Goal: Information Seeking & Learning: Learn about a topic

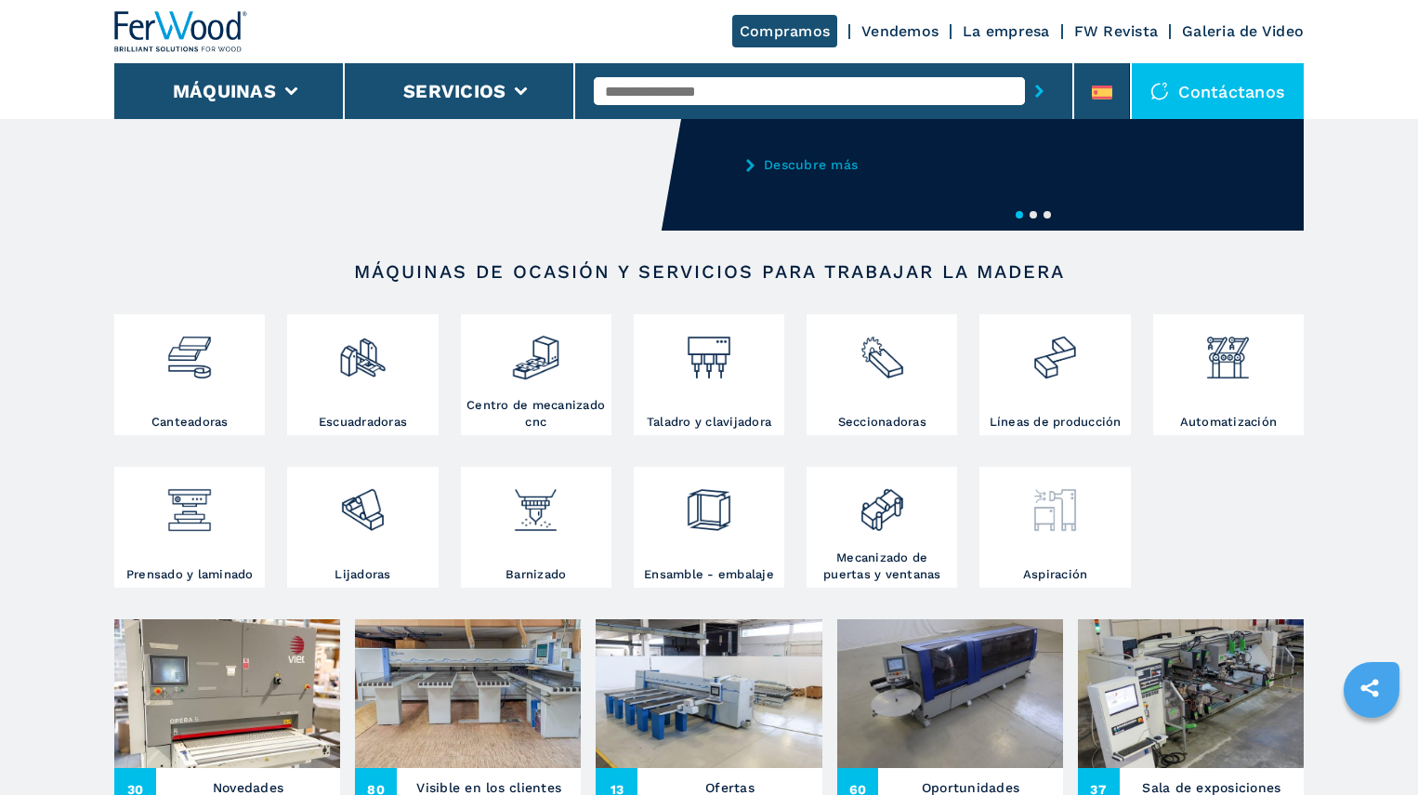
scroll to position [474, 0]
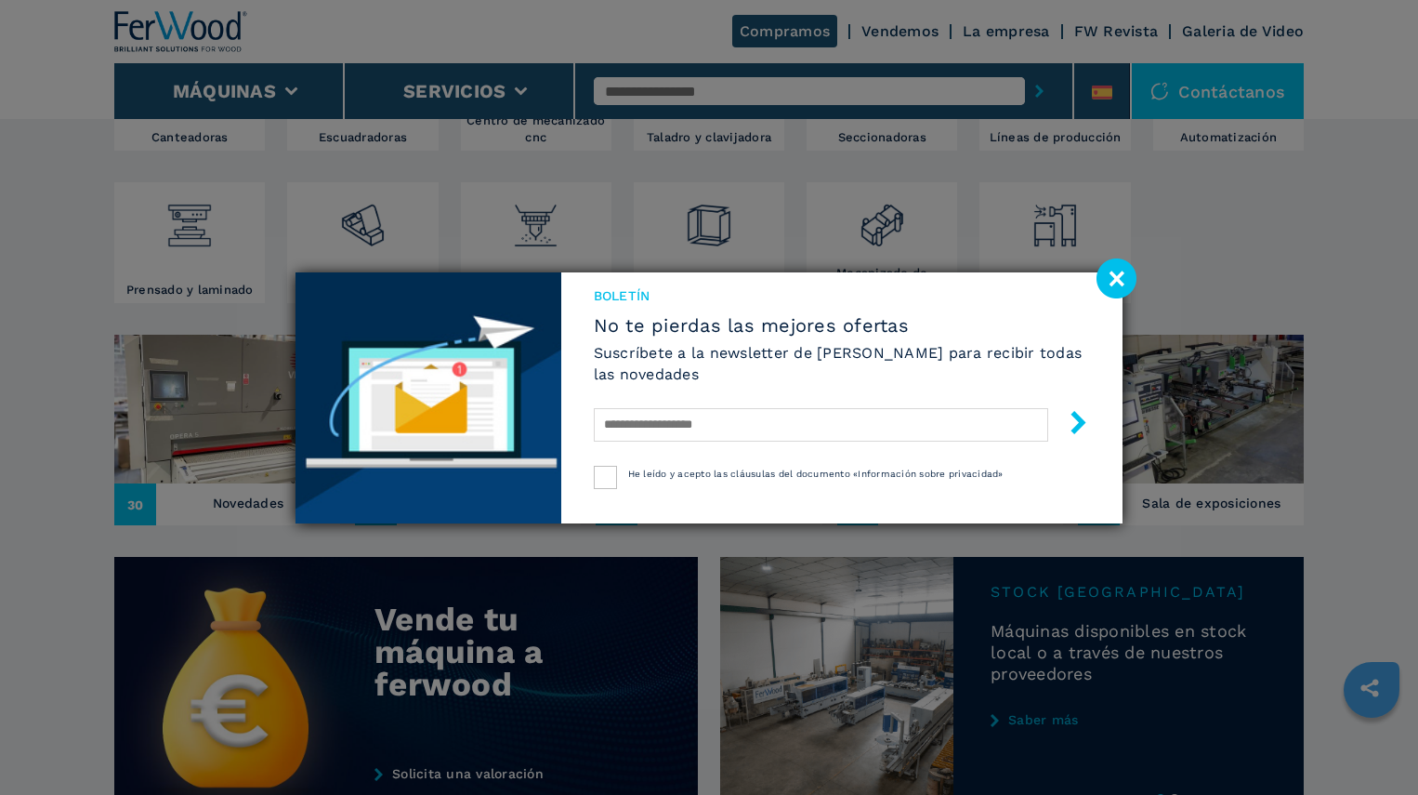
click at [1121, 286] on image at bounding box center [1117, 278] width 40 height 40
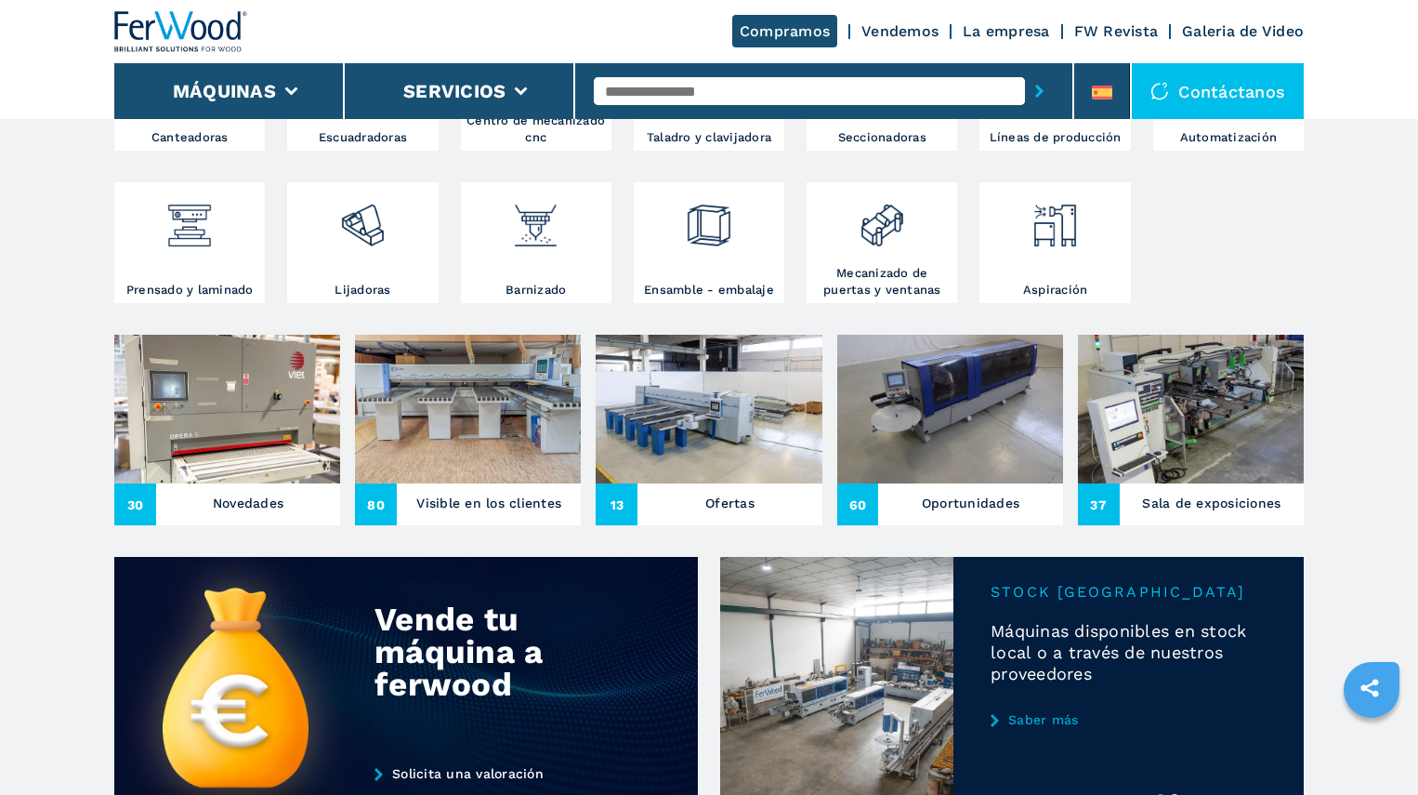
click at [458, 409] on img at bounding box center [468, 409] width 226 height 149
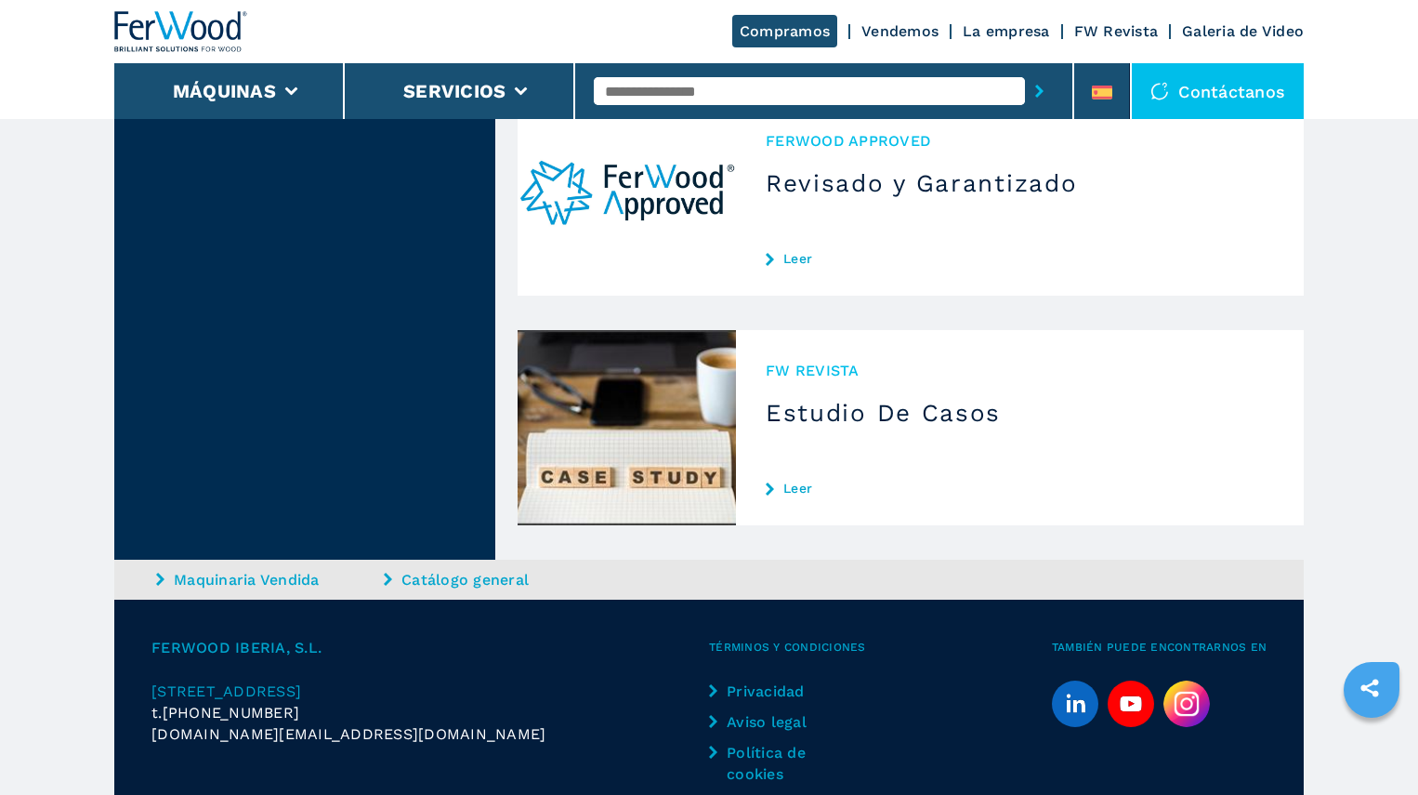
scroll to position [5121, 0]
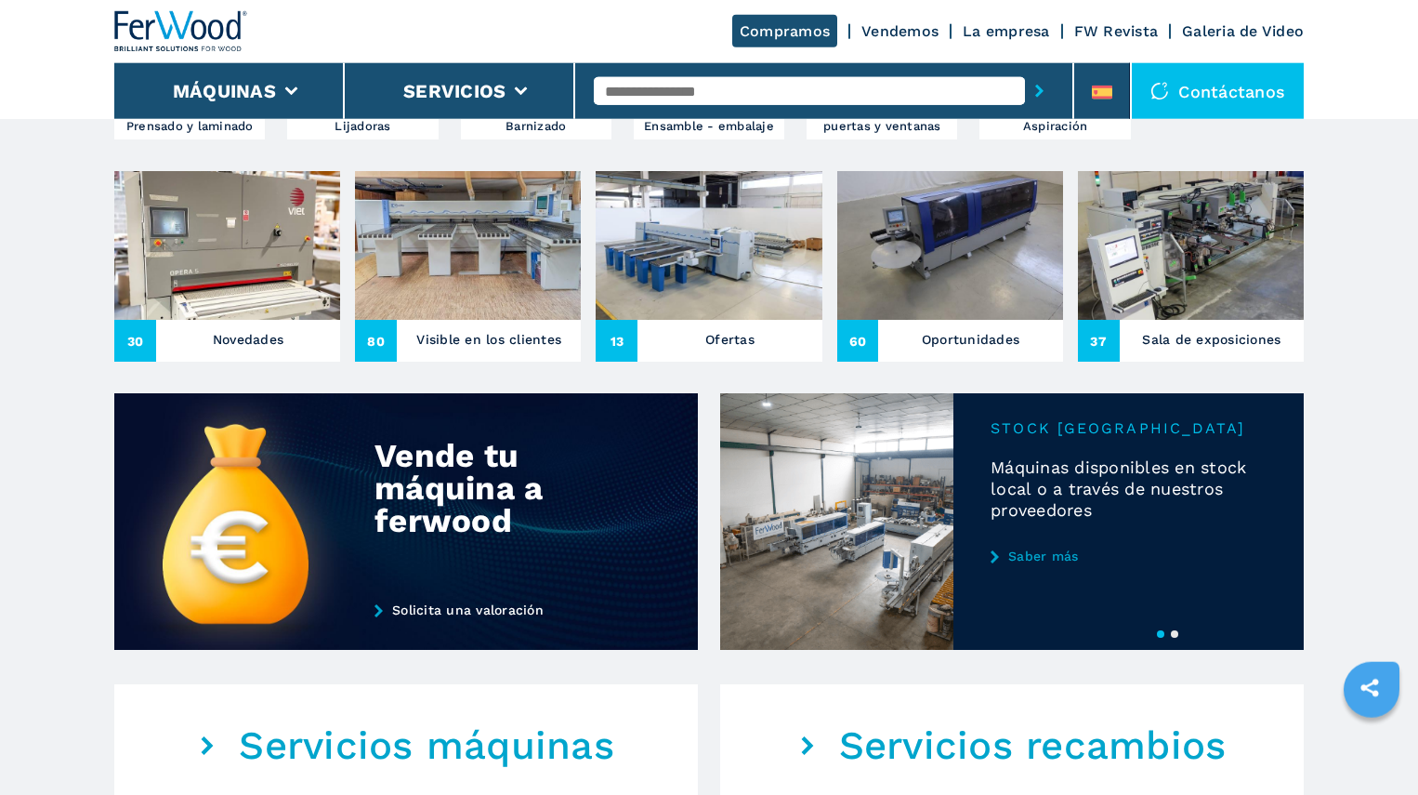
scroll to position [664, 0]
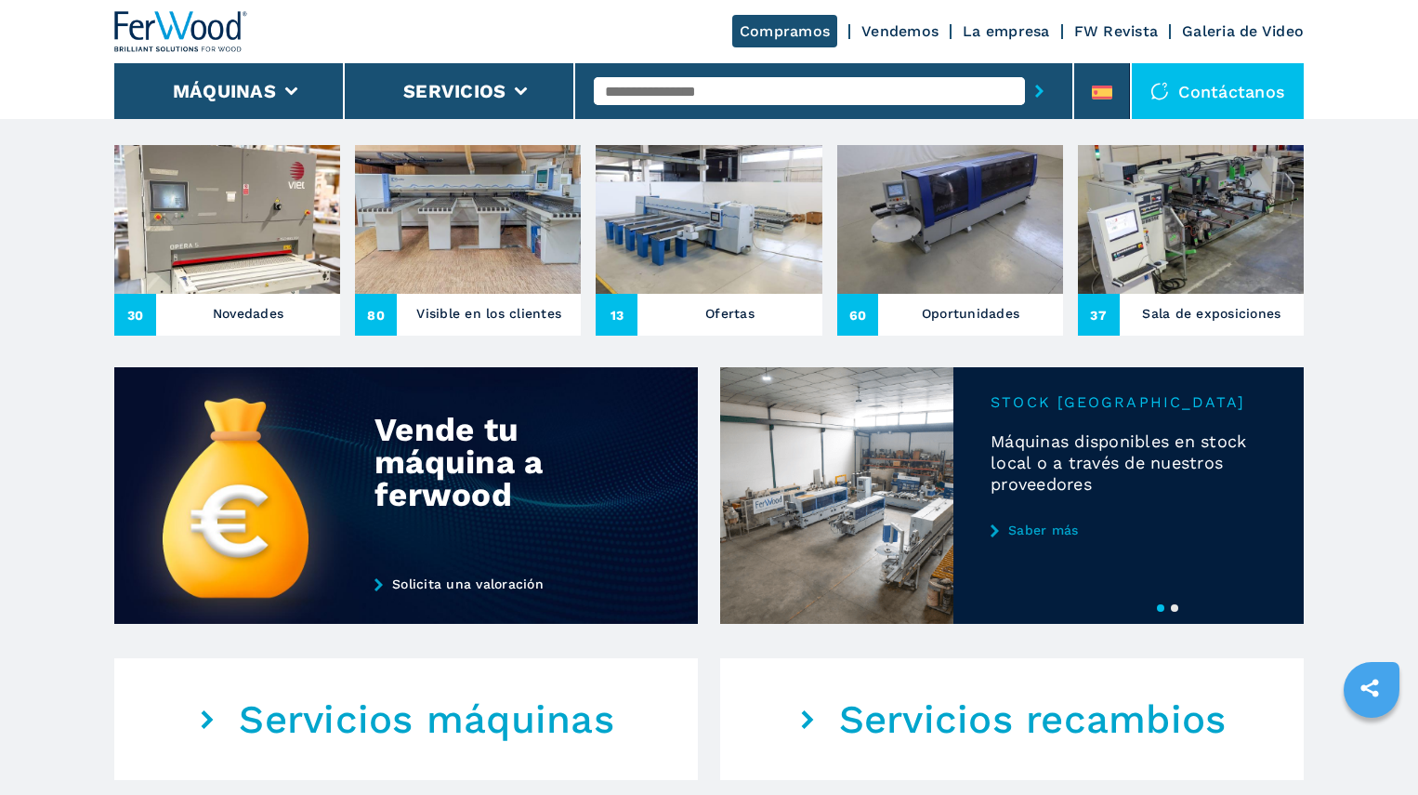
click at [718, 235] on img at bounding box center [709, 219] width 226 height 149
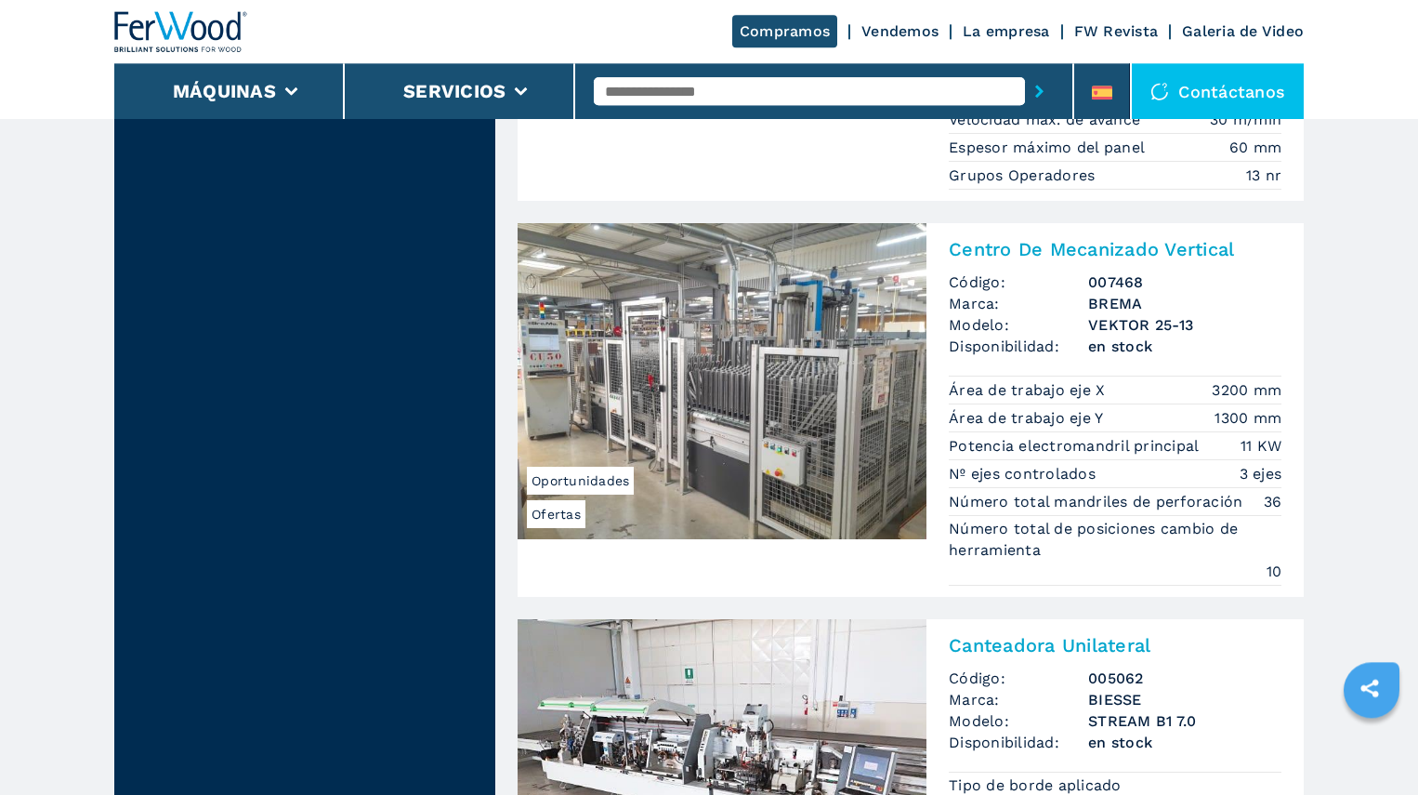
scroll to position [2465, 0]
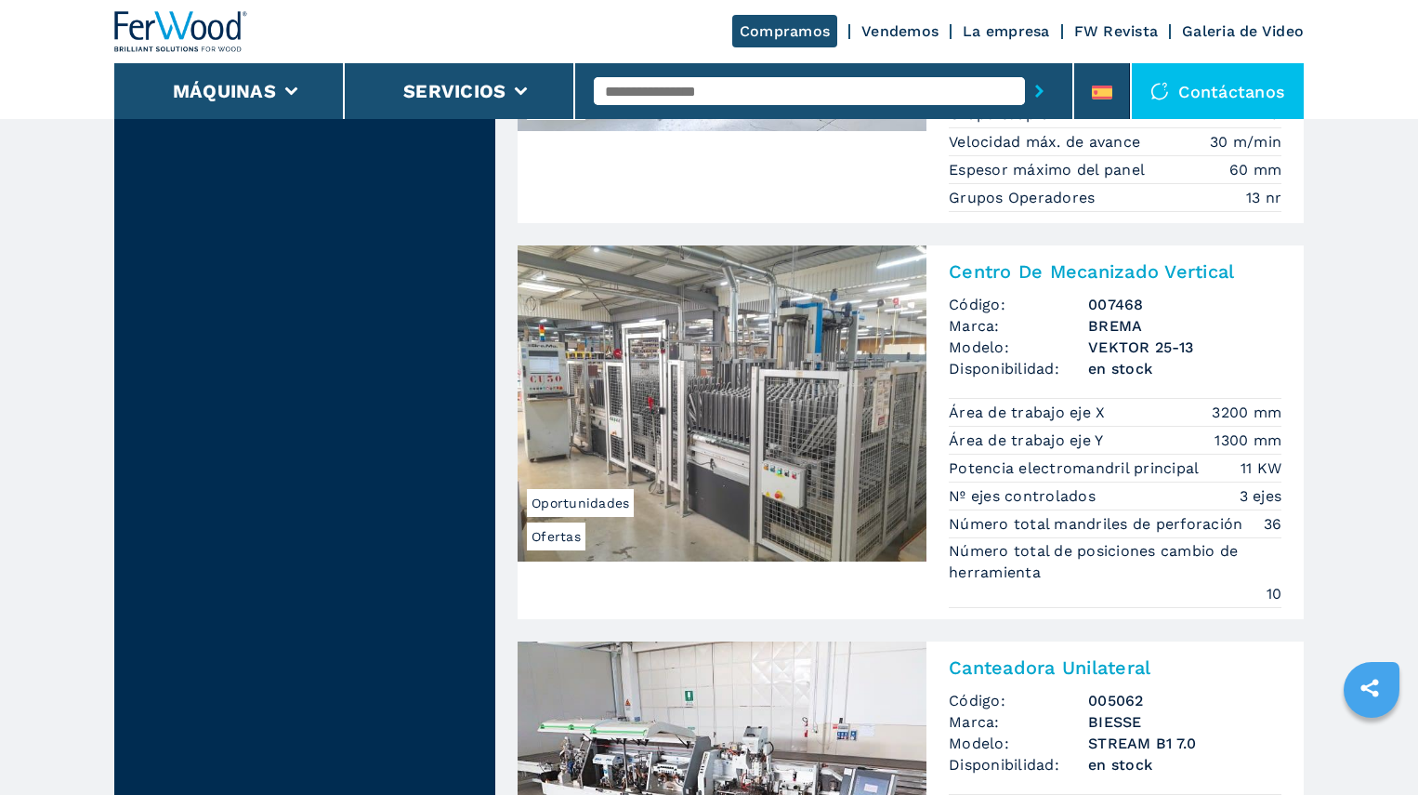
click at [885, 428] on img at bounding box center [722, 403] width 409 height 316
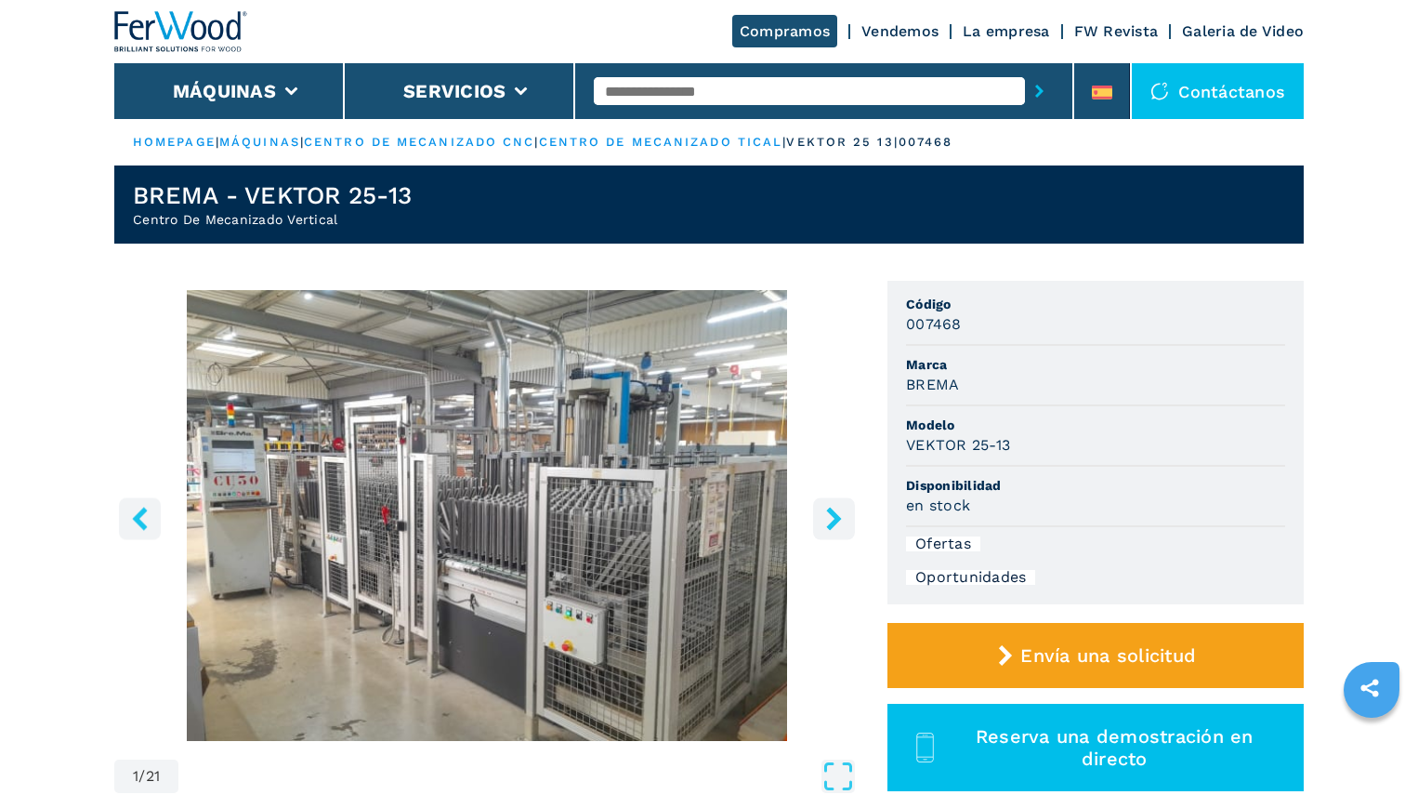
scroll to position [95, 0]
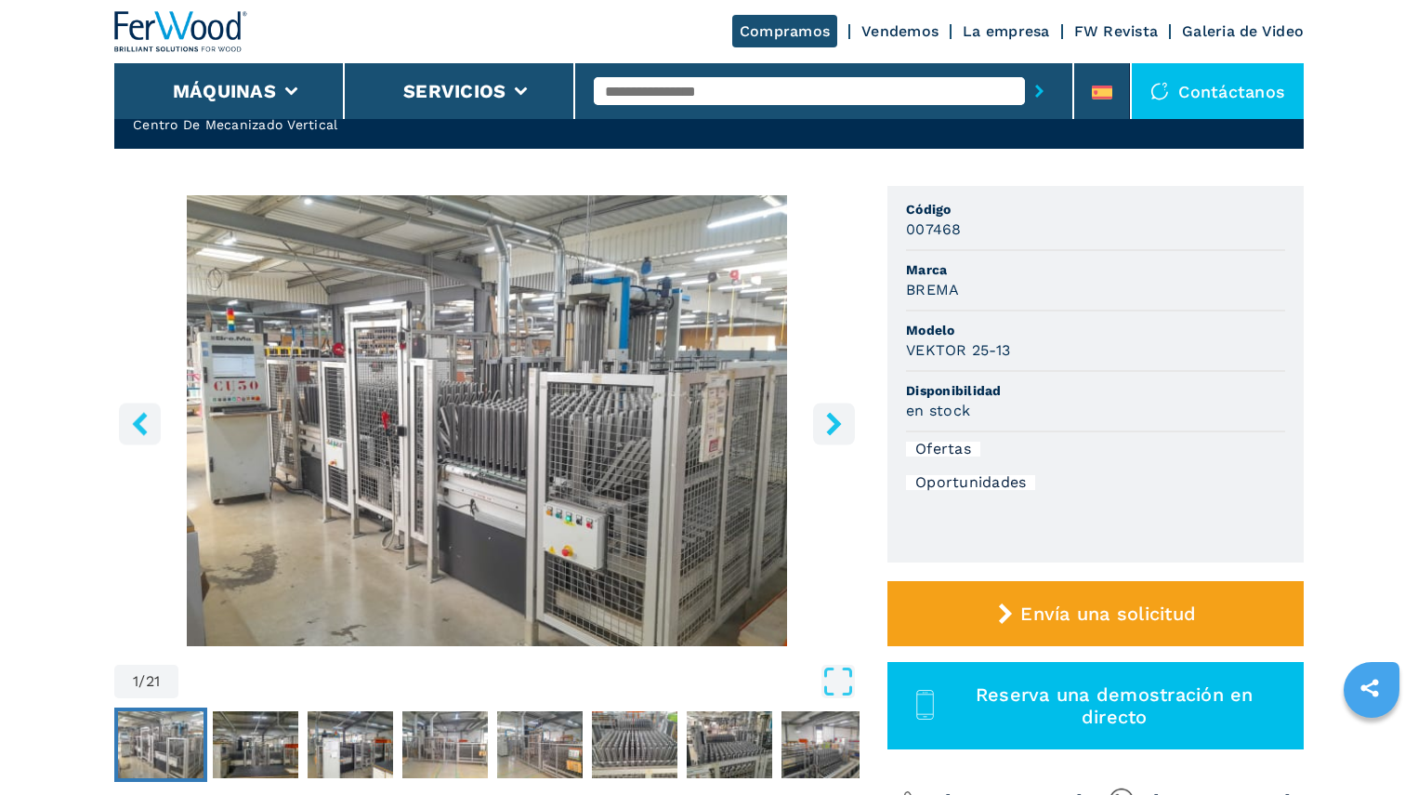
click at [824, 419] on icon "right-button" at bounding box center [834, 423] width 23 height 23
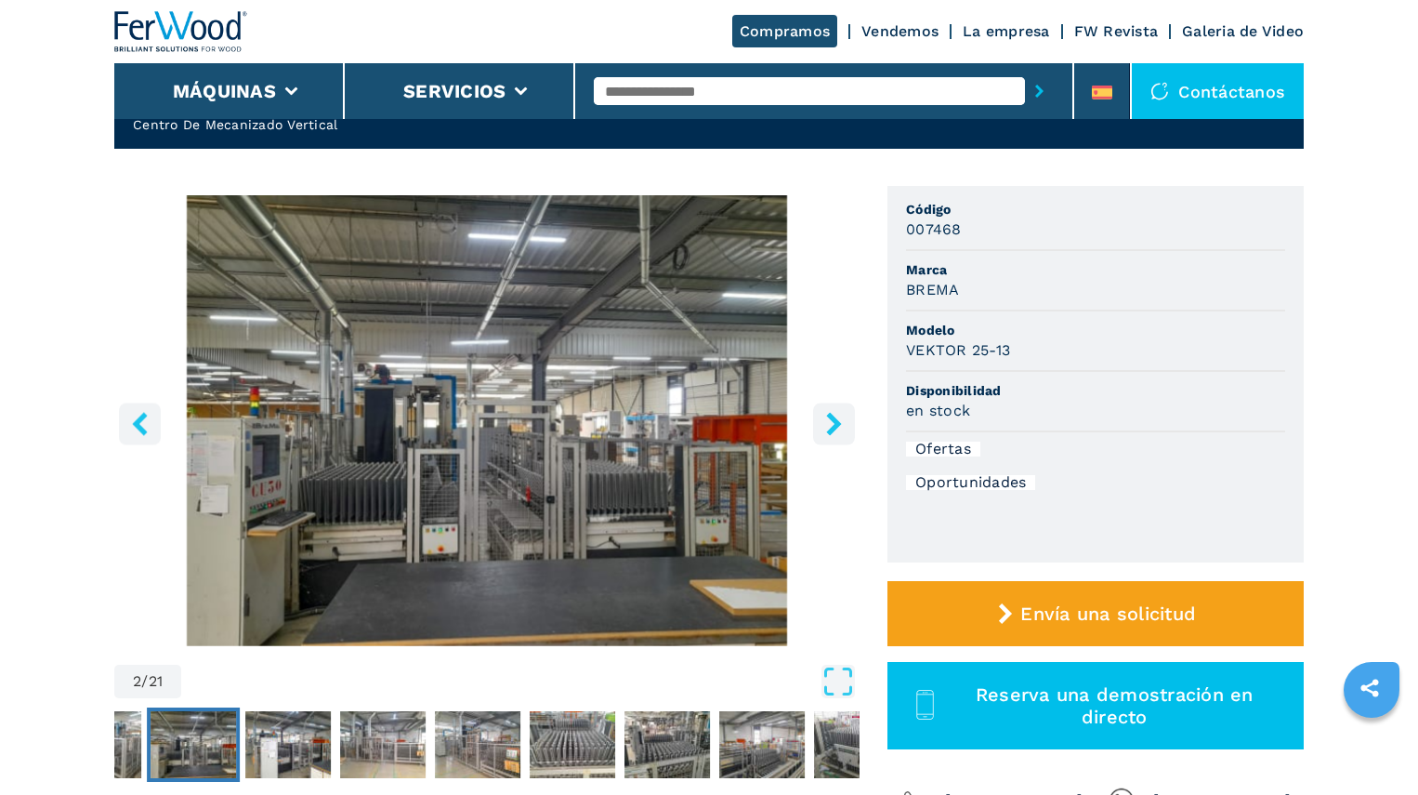
click at [824, 419] on icon "right-button" at bounding box center [834, 423] width 23 height 23
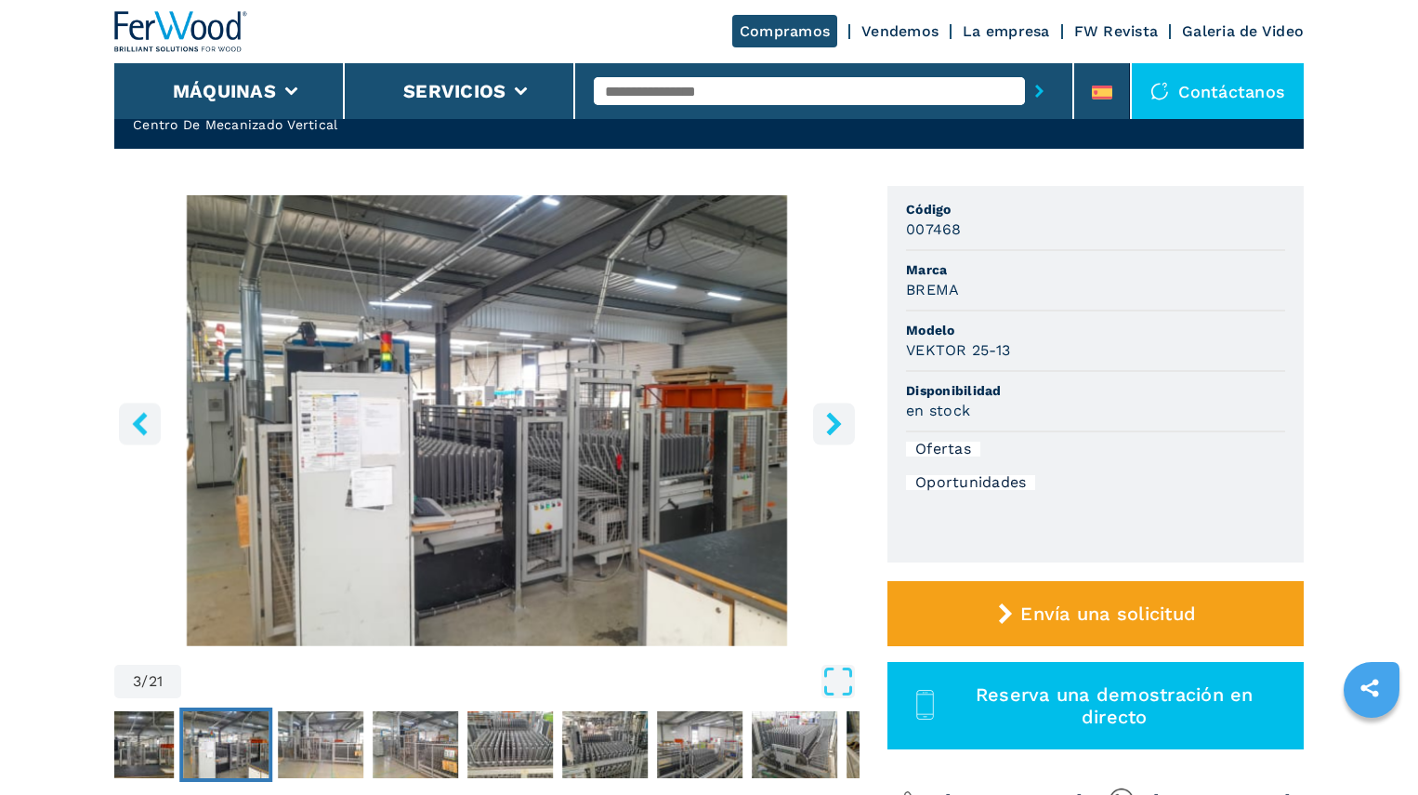
click at [824, 419] on icon "right-button" at bounding box center [834, 423] width 23 height 23
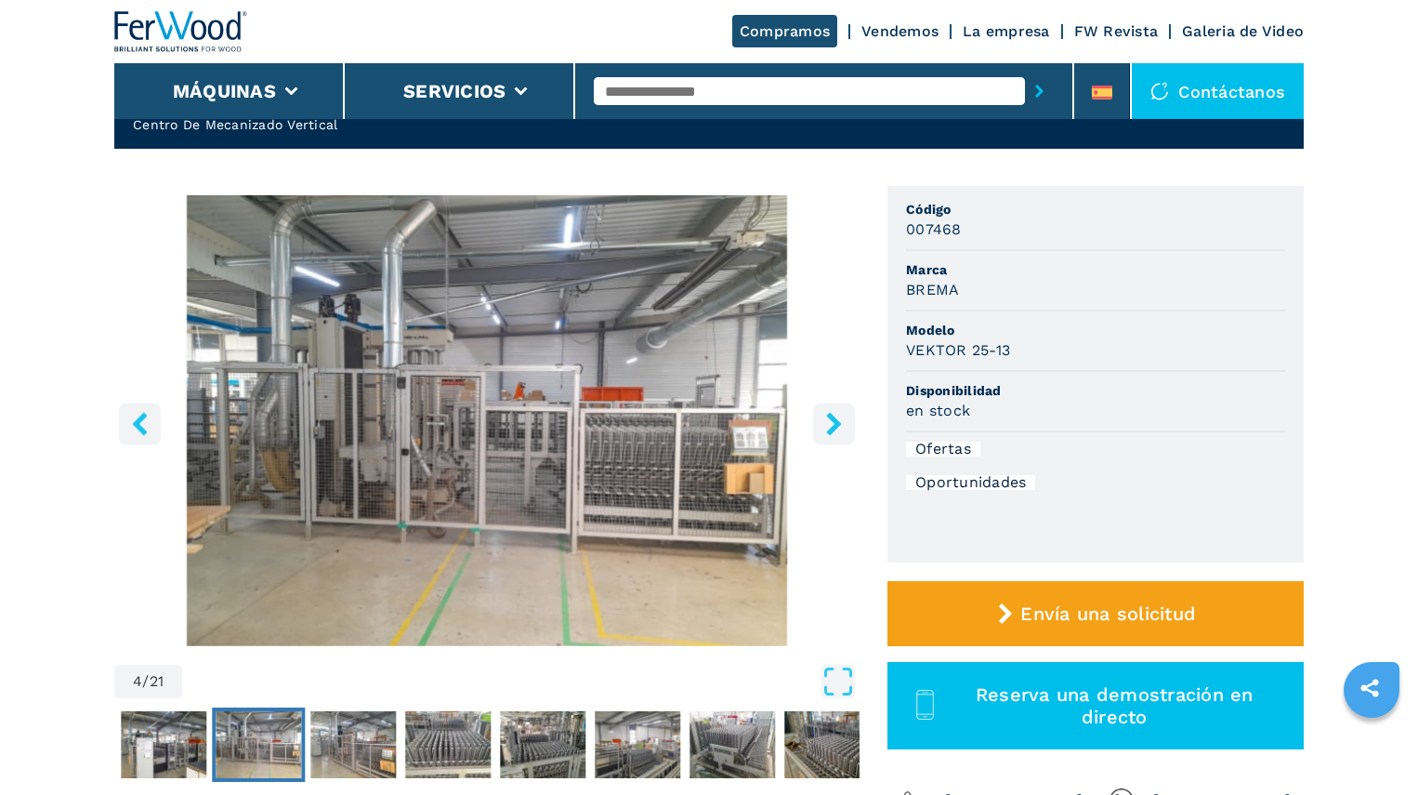
click at [824, 419] on icon "right-button" at bounding box center [834, 423] width 23 height 23
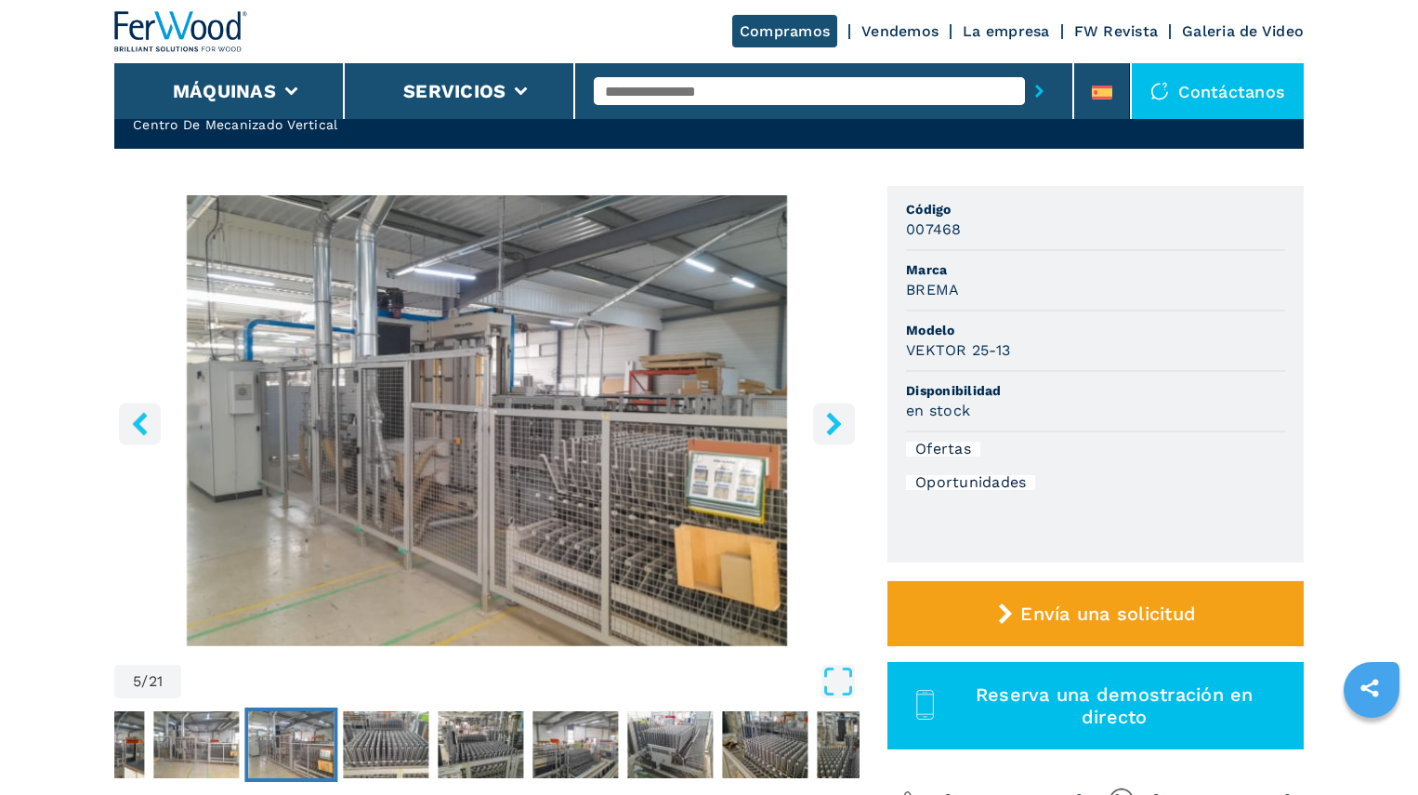
click at [824, 419] on icon "right-button" at bounding box center [834, 423] width 23 height 23
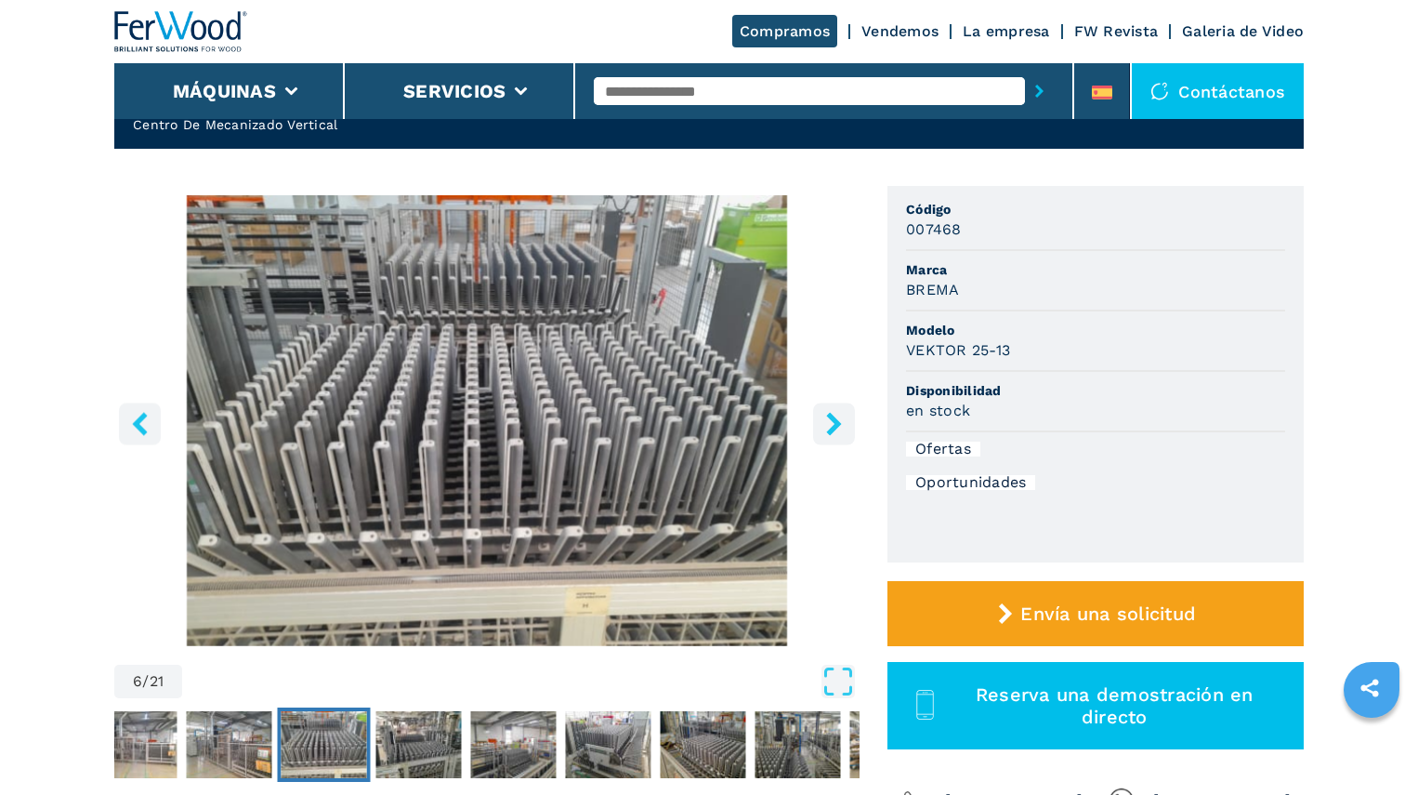
click at [824, 419] on icon "right-button" at bounding box center [834, 423] width 23 height 23
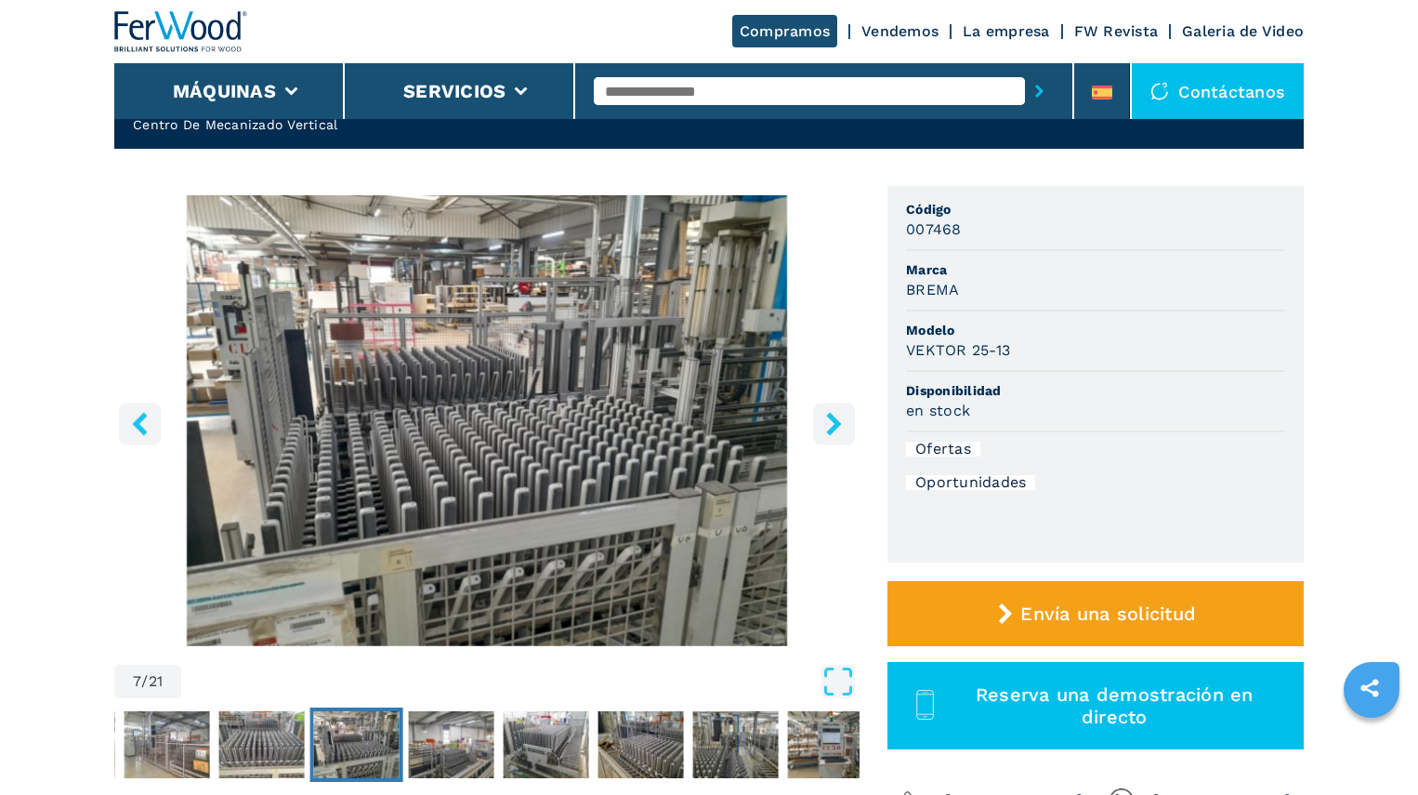
click at [824, 419] on icon "right-button" at bounding box center [834, 423] width 23 height 23
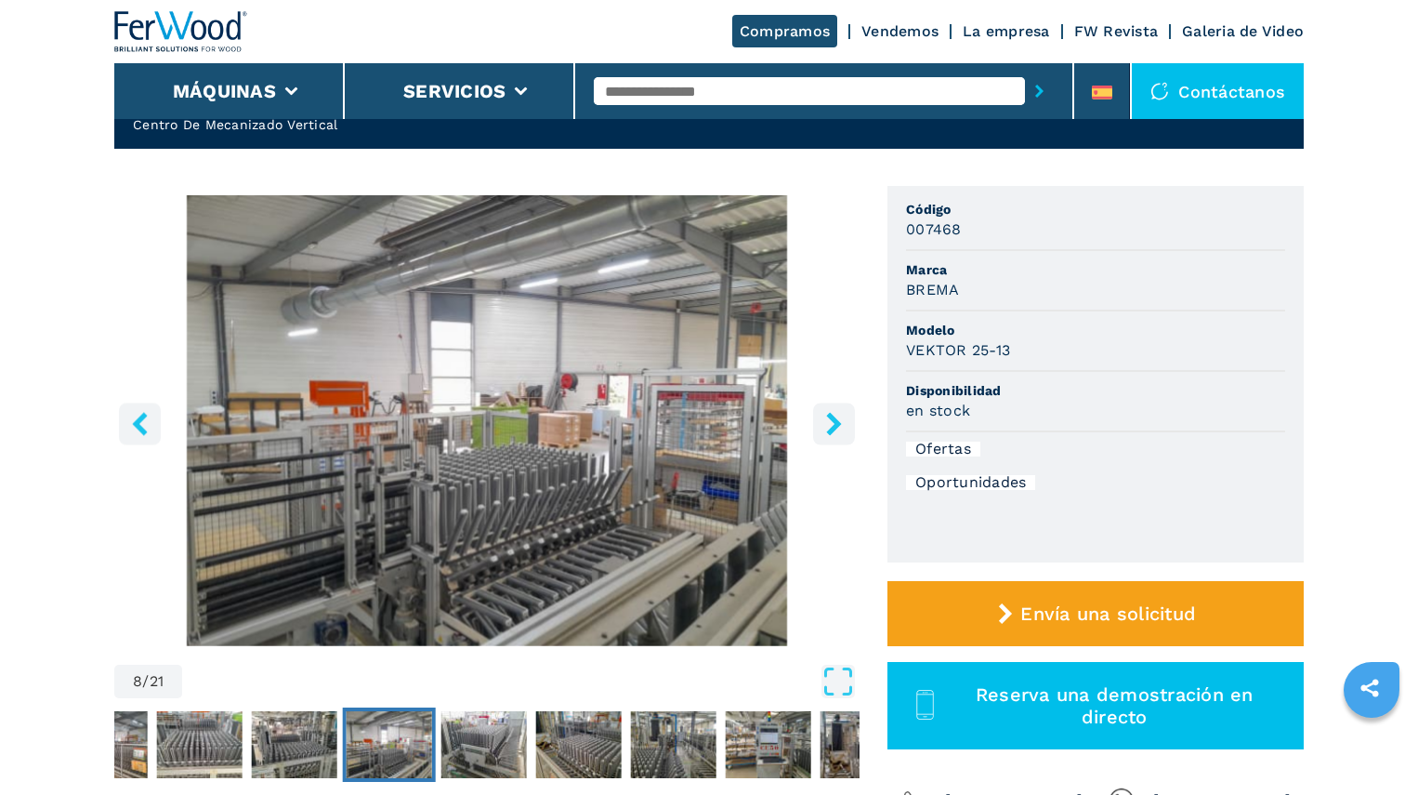
click at [824, 419] on icon "right-button" at bounding box center [834, 423] width 23 height 23
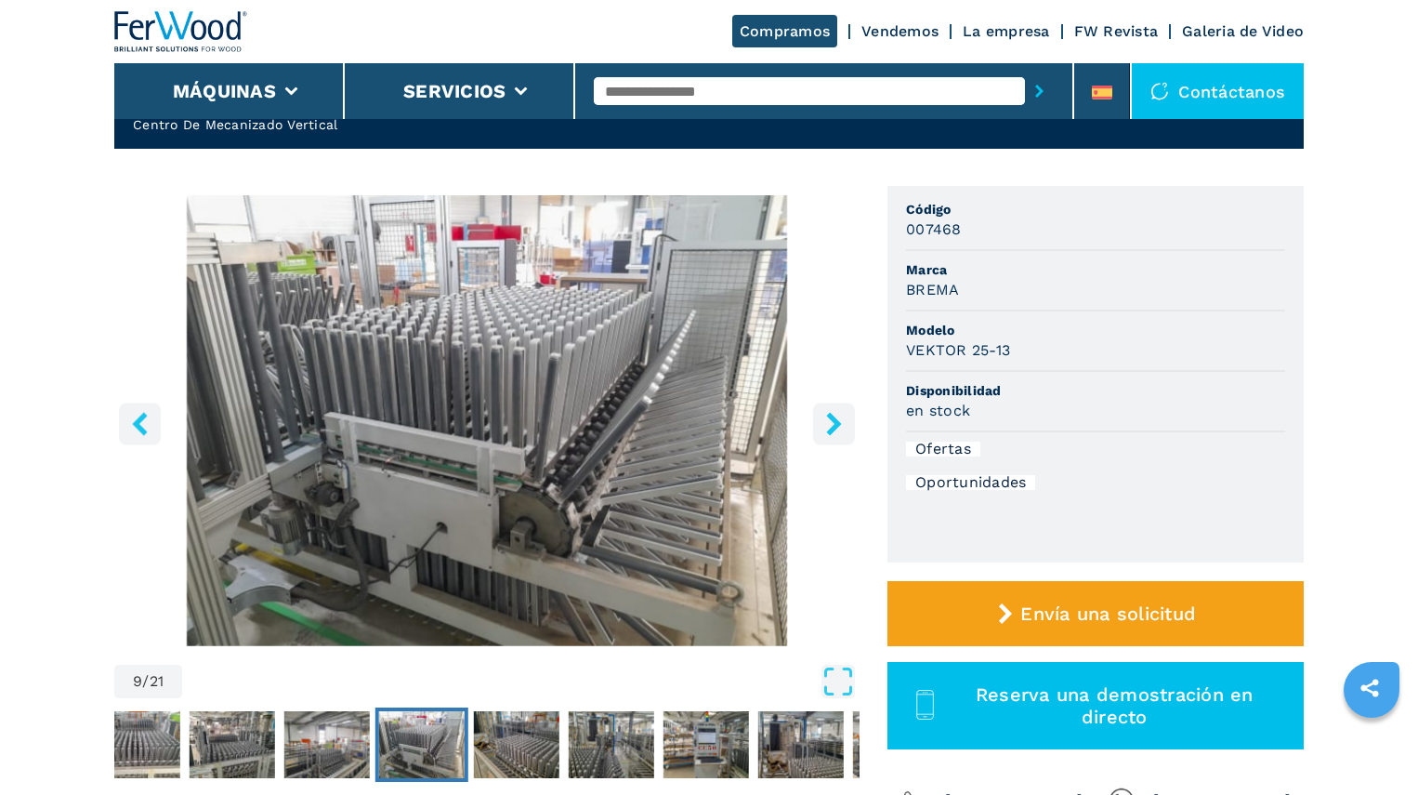
click at [824, 419] on icon "right-button" at bounding box center [834, 423] width 23 height 23
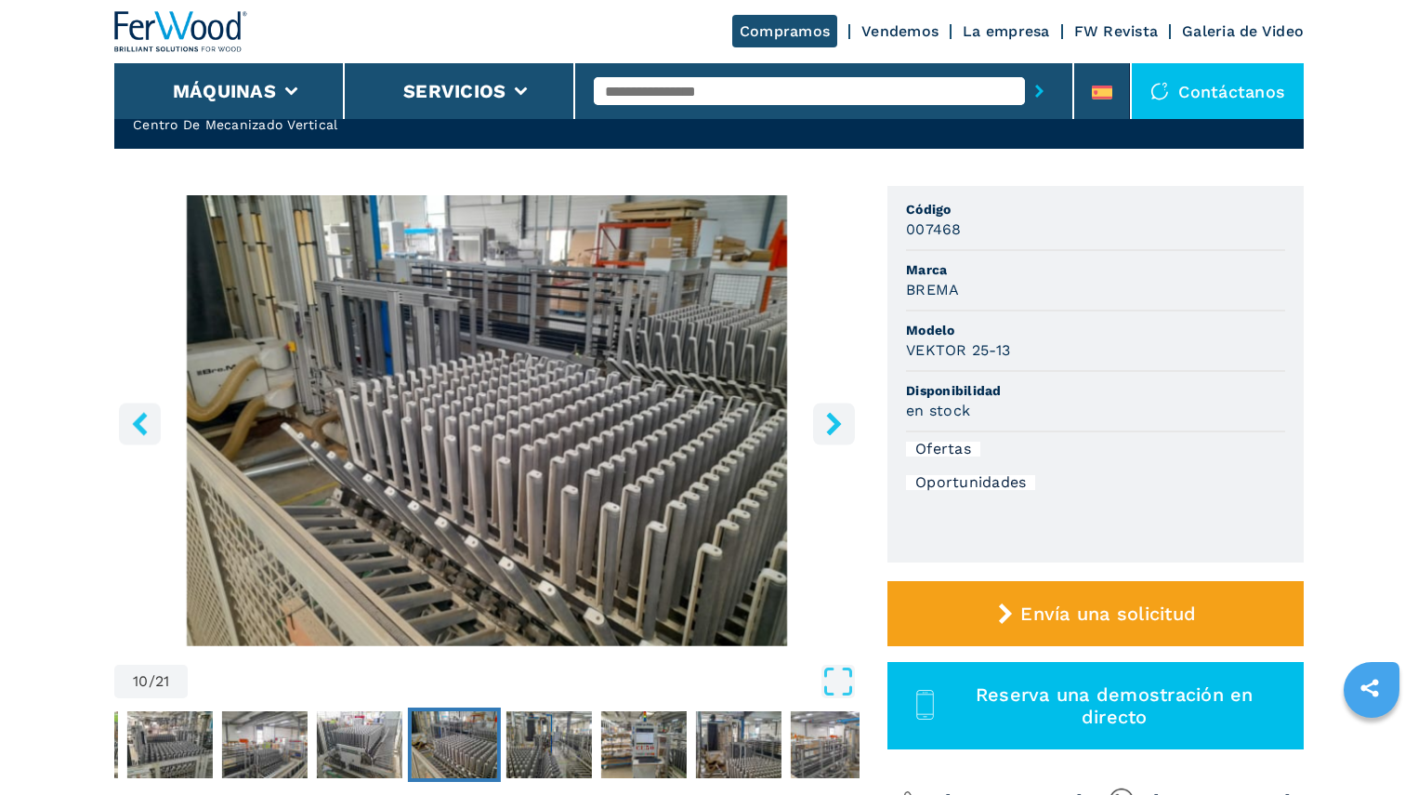
click at [824, 419] on icon "right-button" at bounding box center [834, 423] width 23 height 23
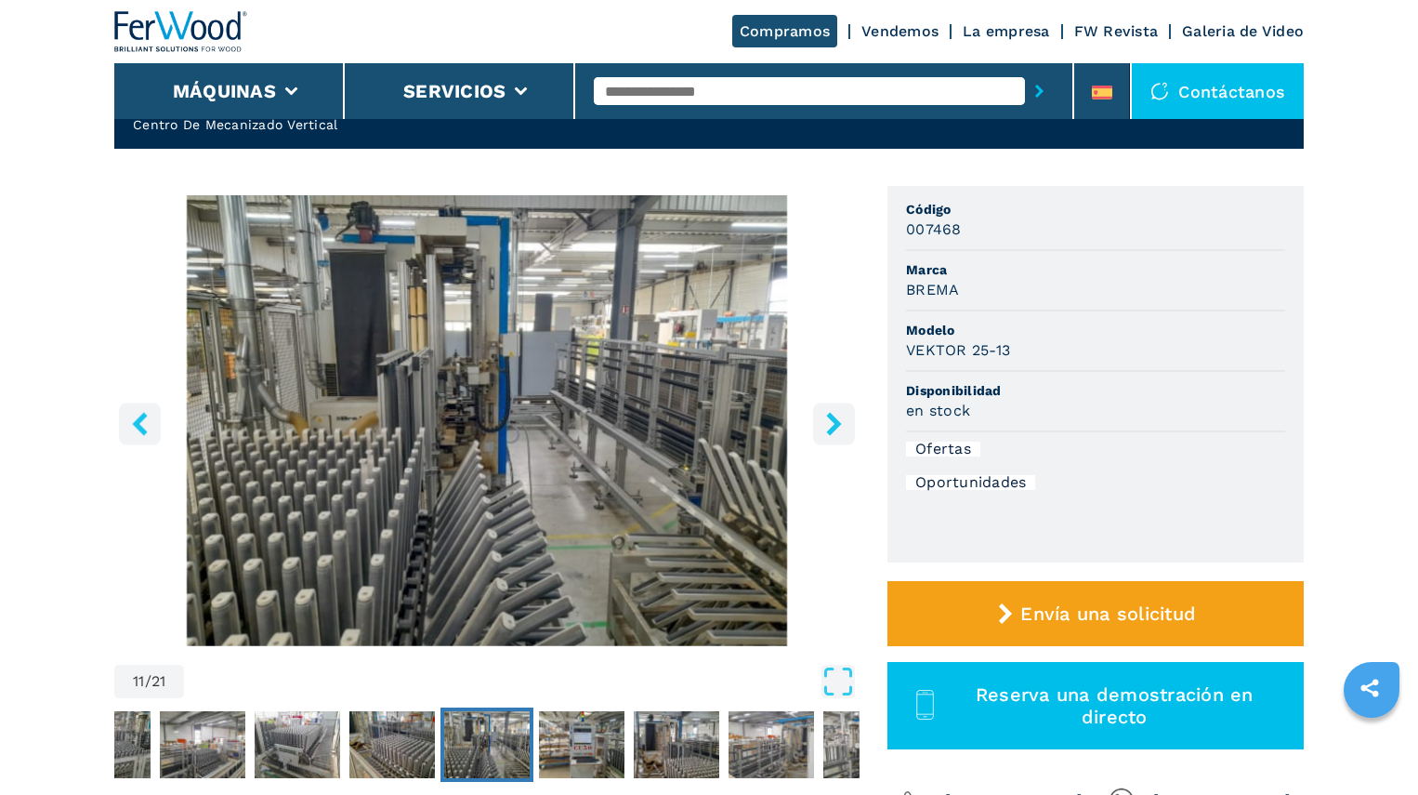
click at [824, 419] on icon "right-button" at bounding box center [834, 423] width 23 height 23
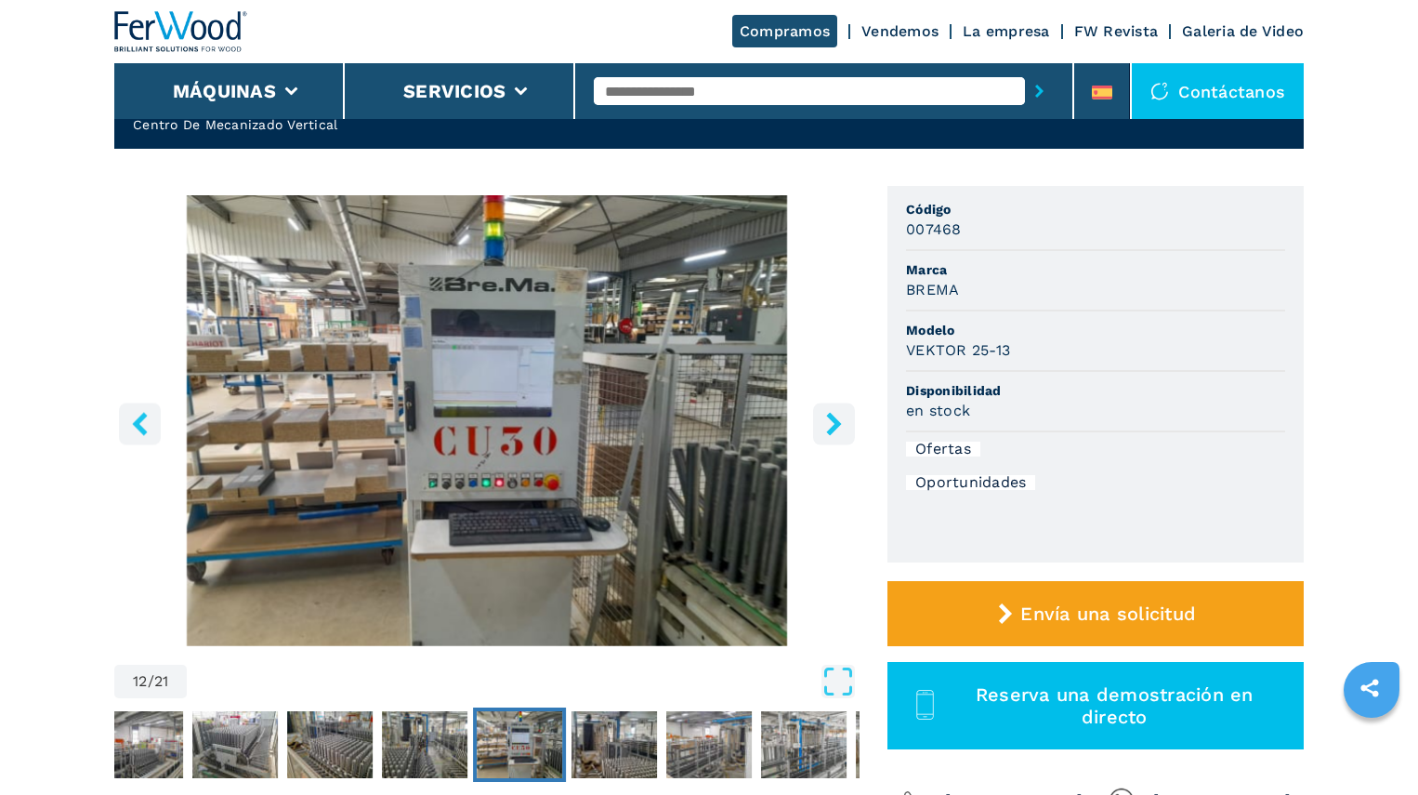
click at [824, 419] on icon "right-button" at bounding box center [834, 423] width 23 height 23
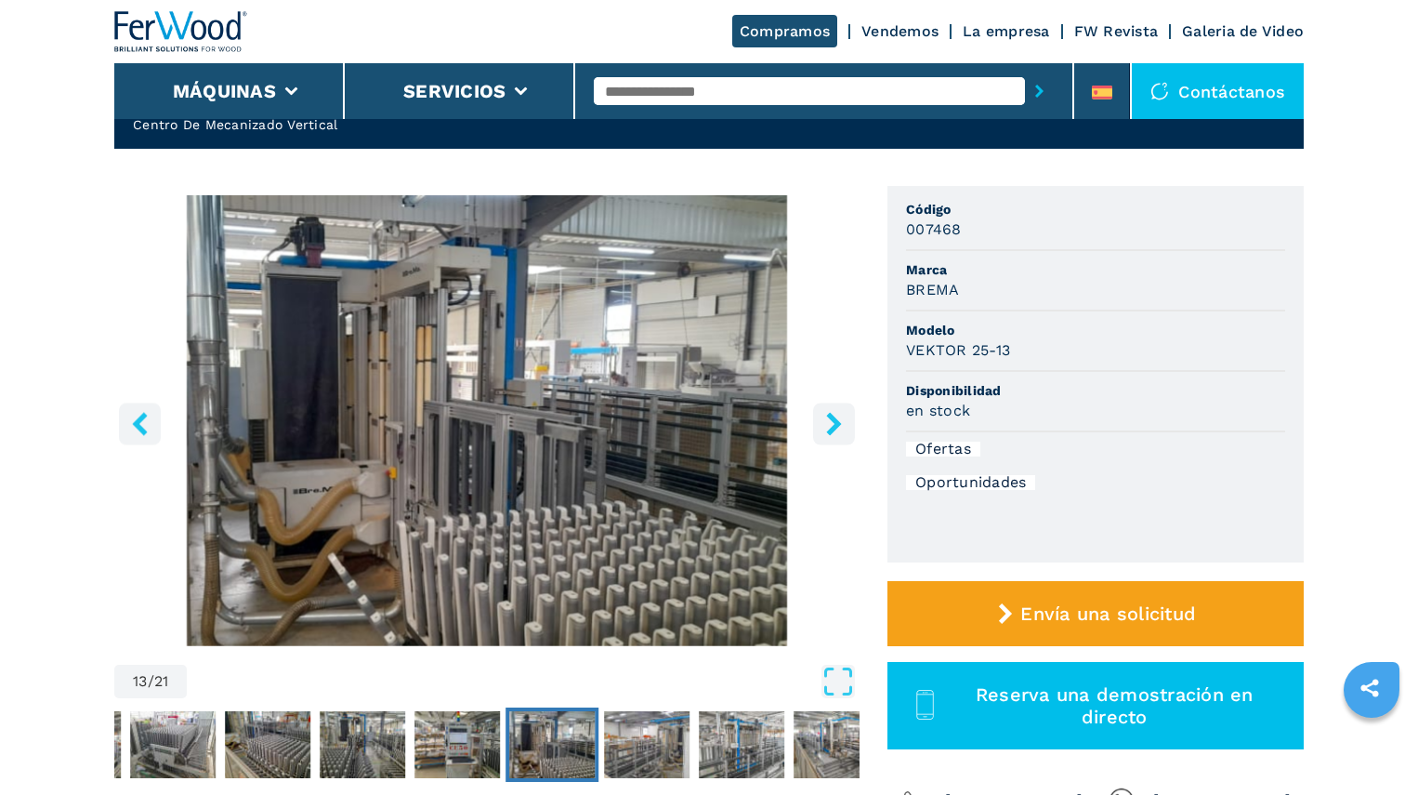
click at [824, 419] on icon "right-button" at bounding box center [834, 423] width 23 height 23
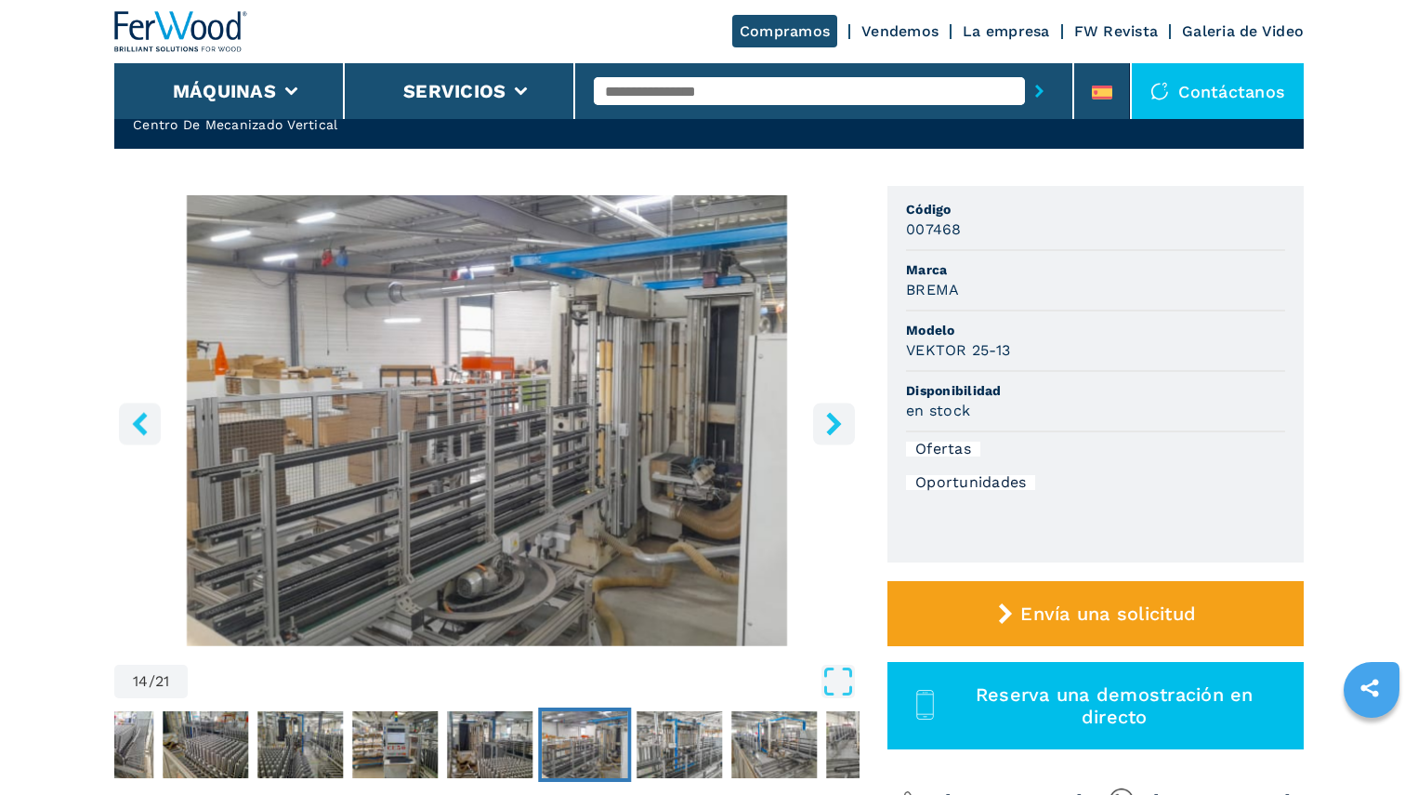
click at [824, 419] on icon "right-button" at bounding box center [834, 423] width 23 height 23
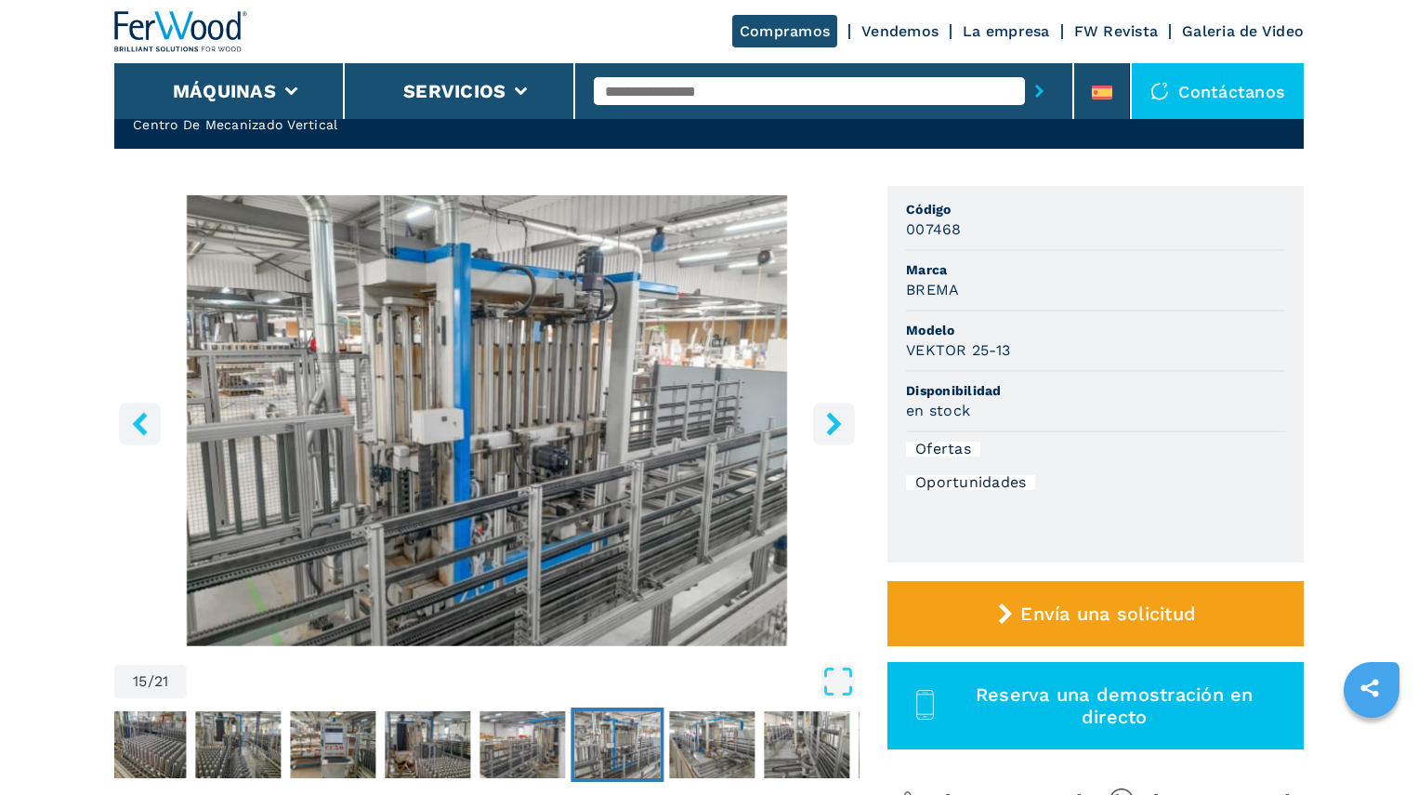
click at [824, 419] on icon "right-button" at bounding box center [834, 423] width 23 height 23
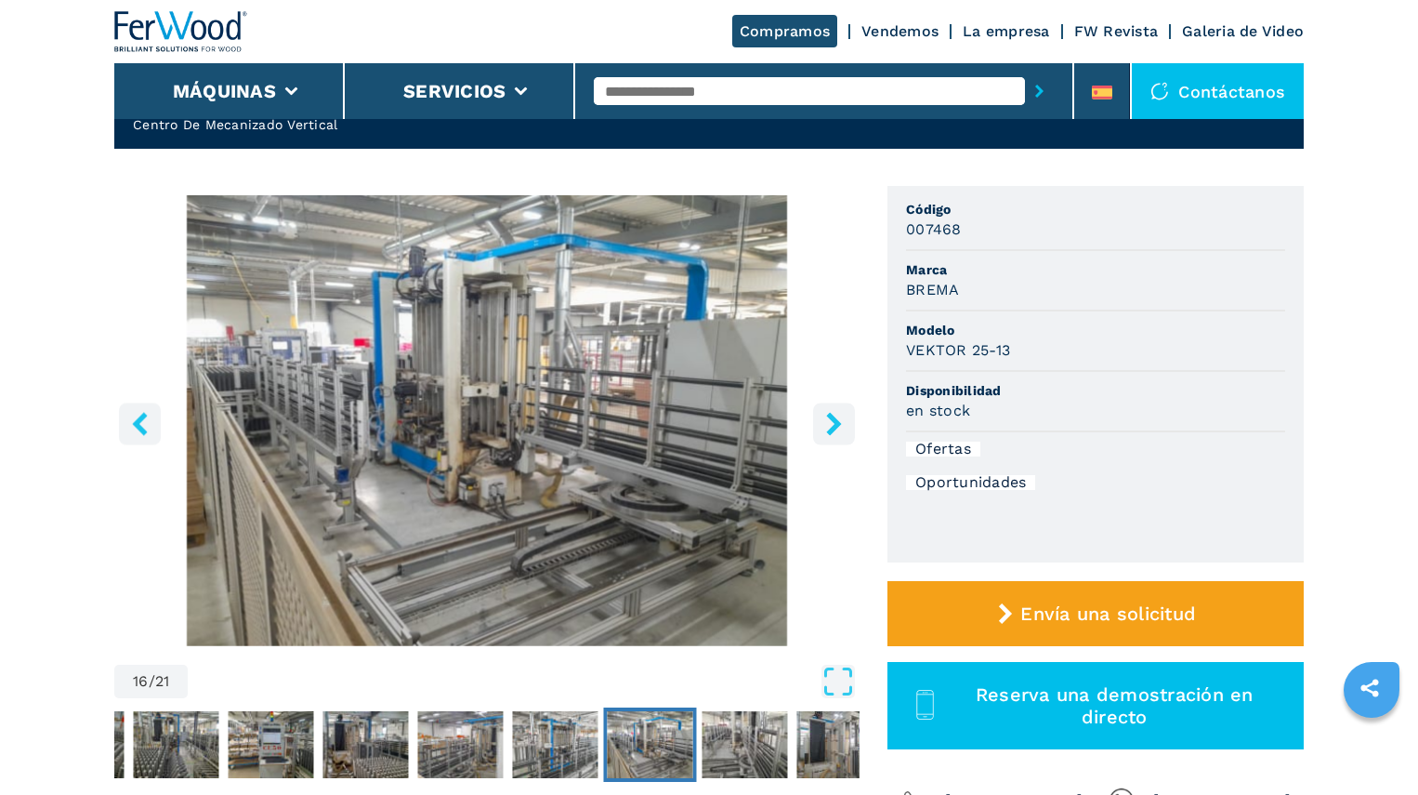
click at [824, 419] on icon "right-button" at bounding box center [834, 423] width 23 height 23
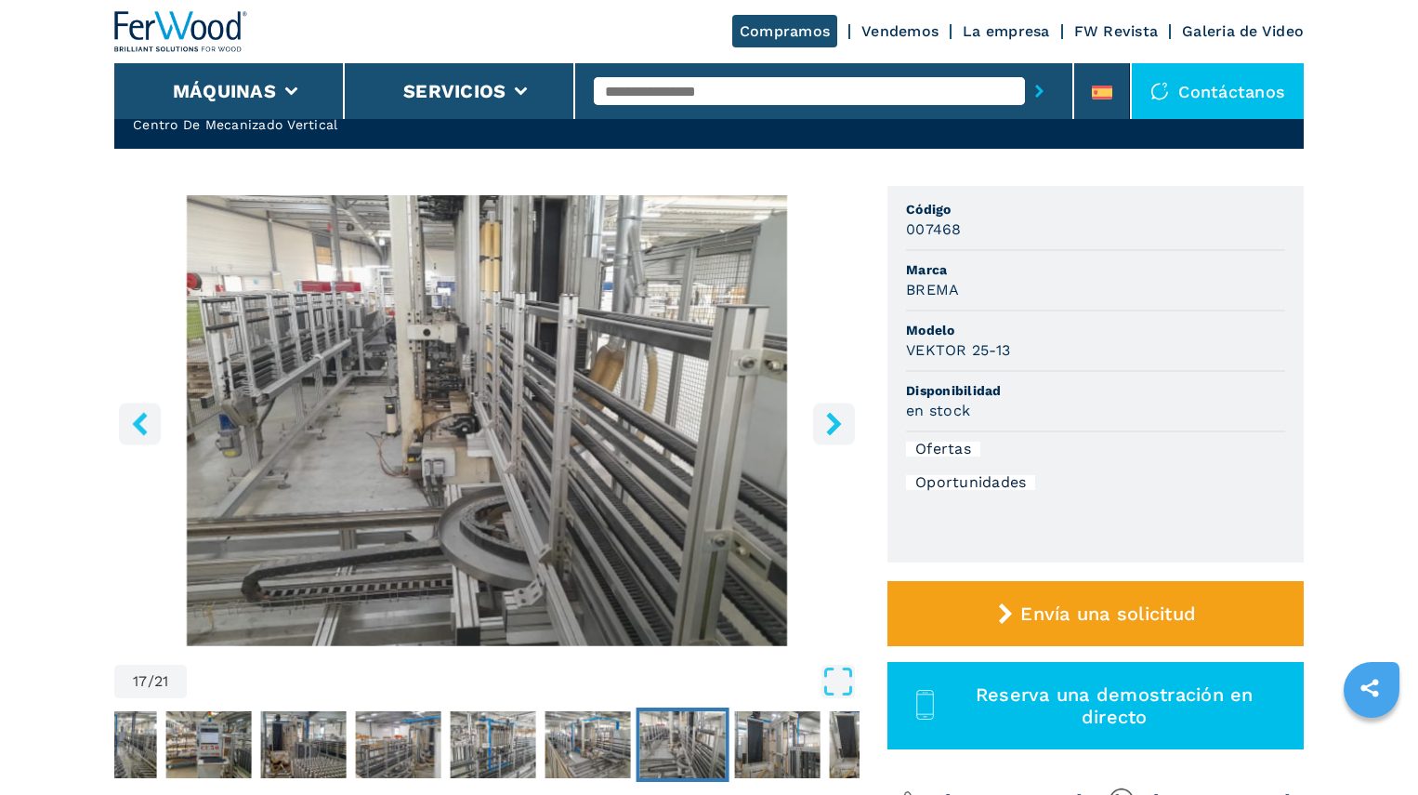
click at [824, 419] on icon "right-button" at bounding box center [834, 423] width 23 height 23
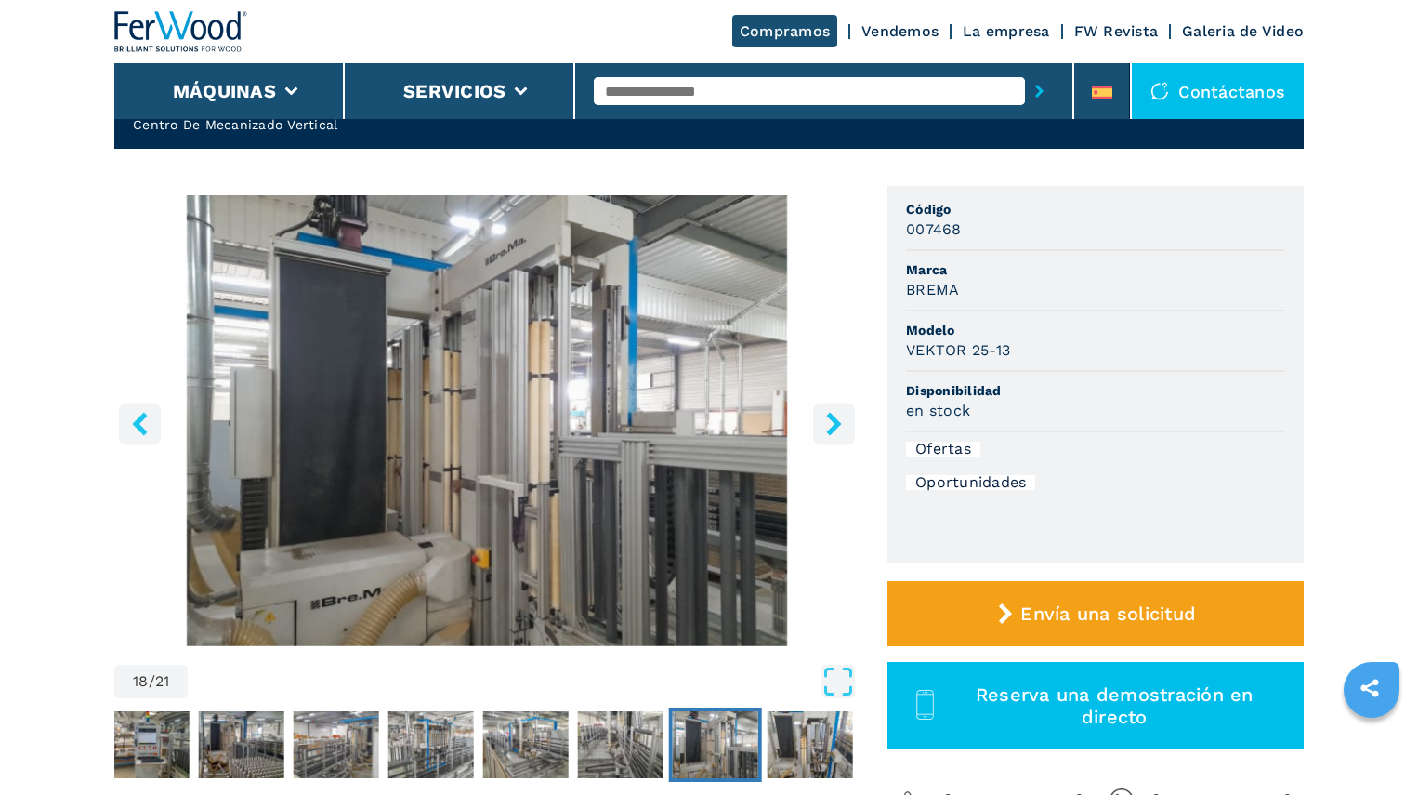
click at [824, 419] on icon "right-button" at bounding box center [834, 423] width 23 height 23
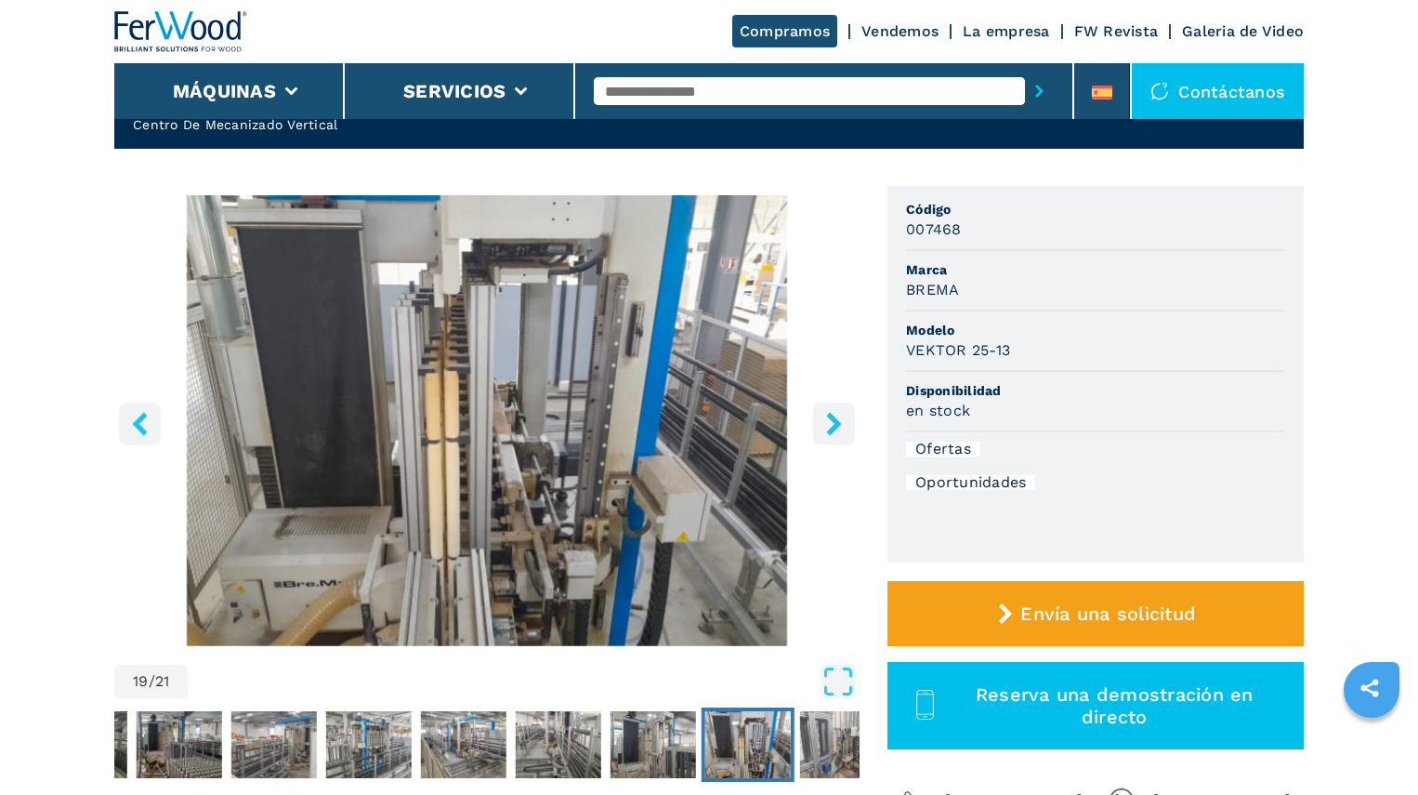
click at [824, 419] on icon "right-button" at bounding box center [834, 423] width 23 height 23
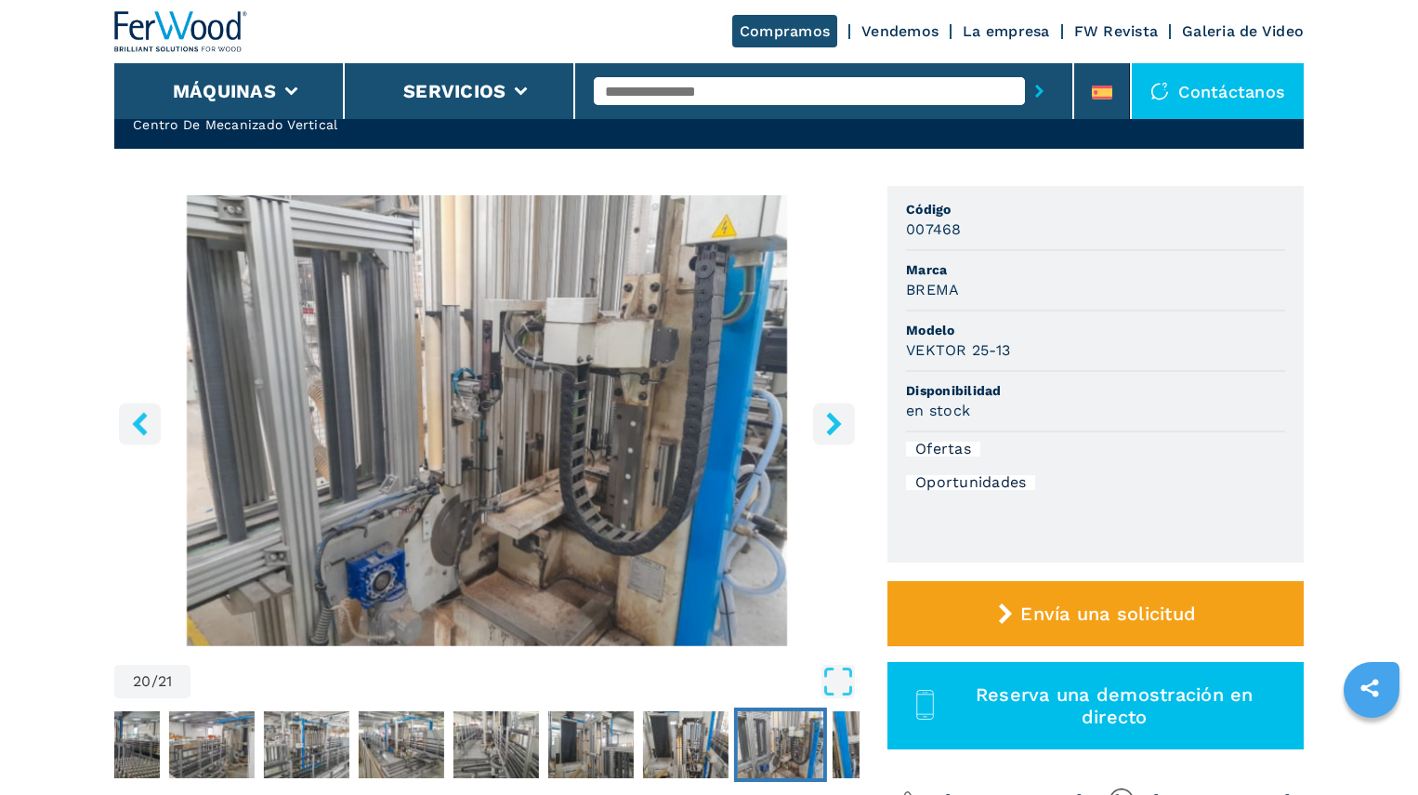
click at [824, 419] on icon "right-button" at bounding box center [834, 423] width 23 height 23
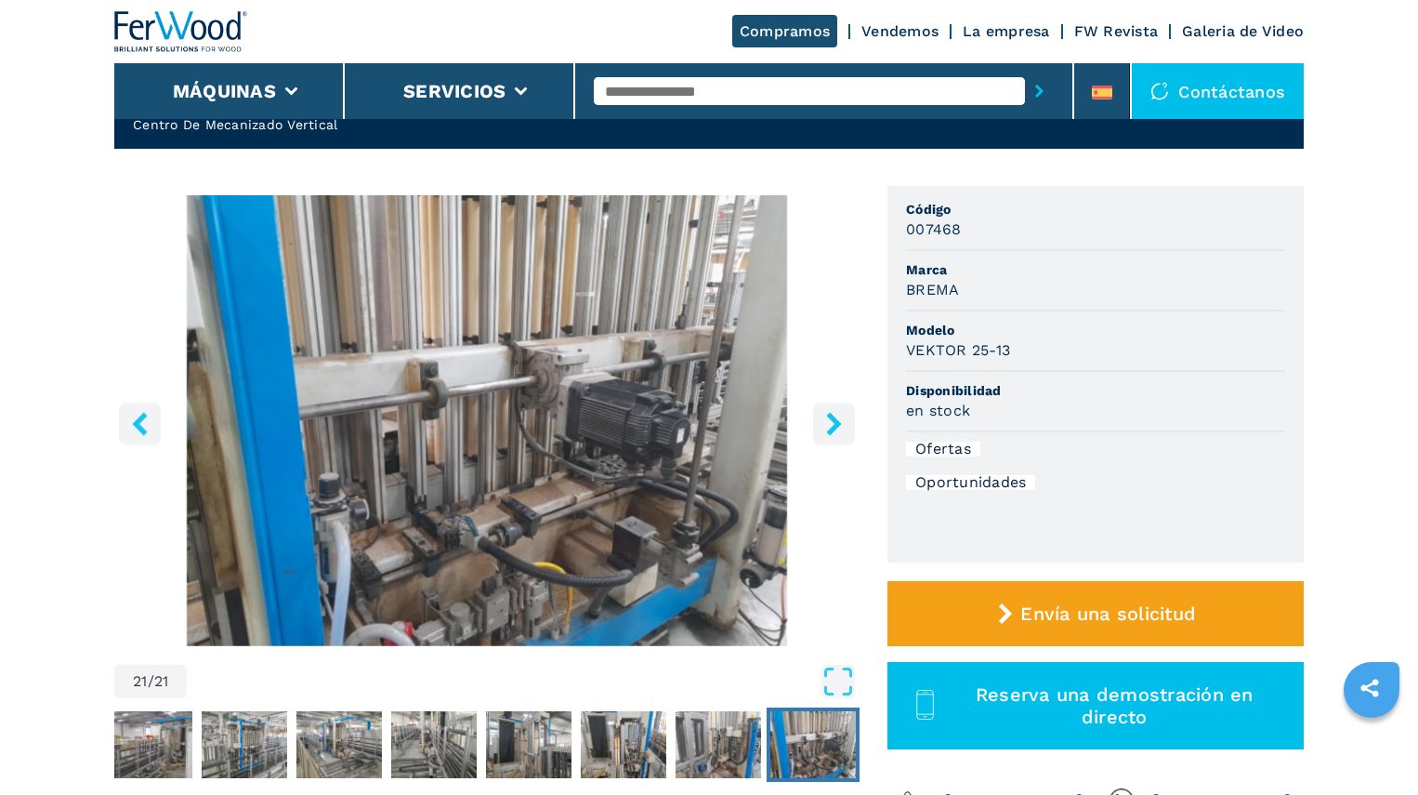
click at [824, 419] on icon "right-button" at bounding box center [834, 423] width 23 height 23
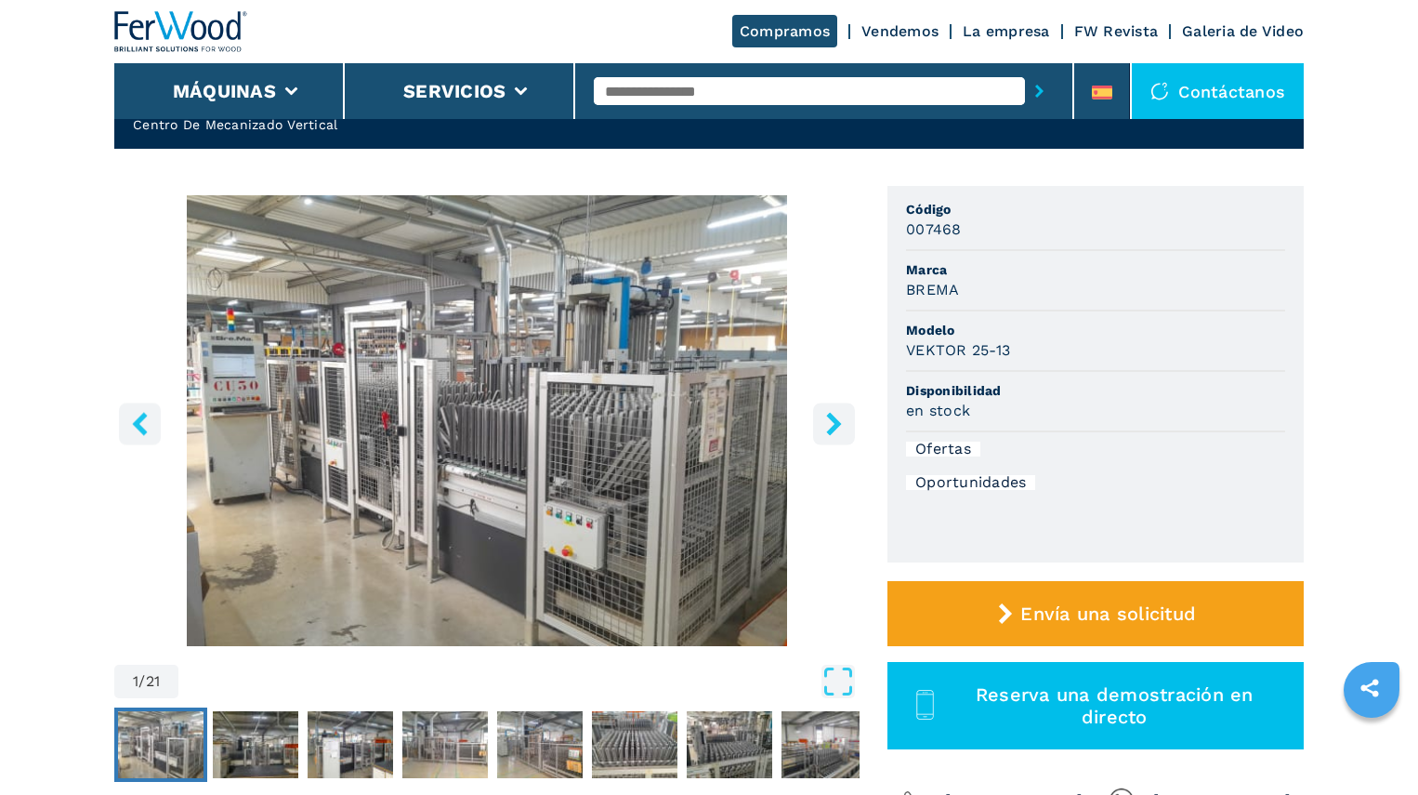
click at [824, 419] on icon "right-button" at bounding box center [834, 423] width 23 height 23
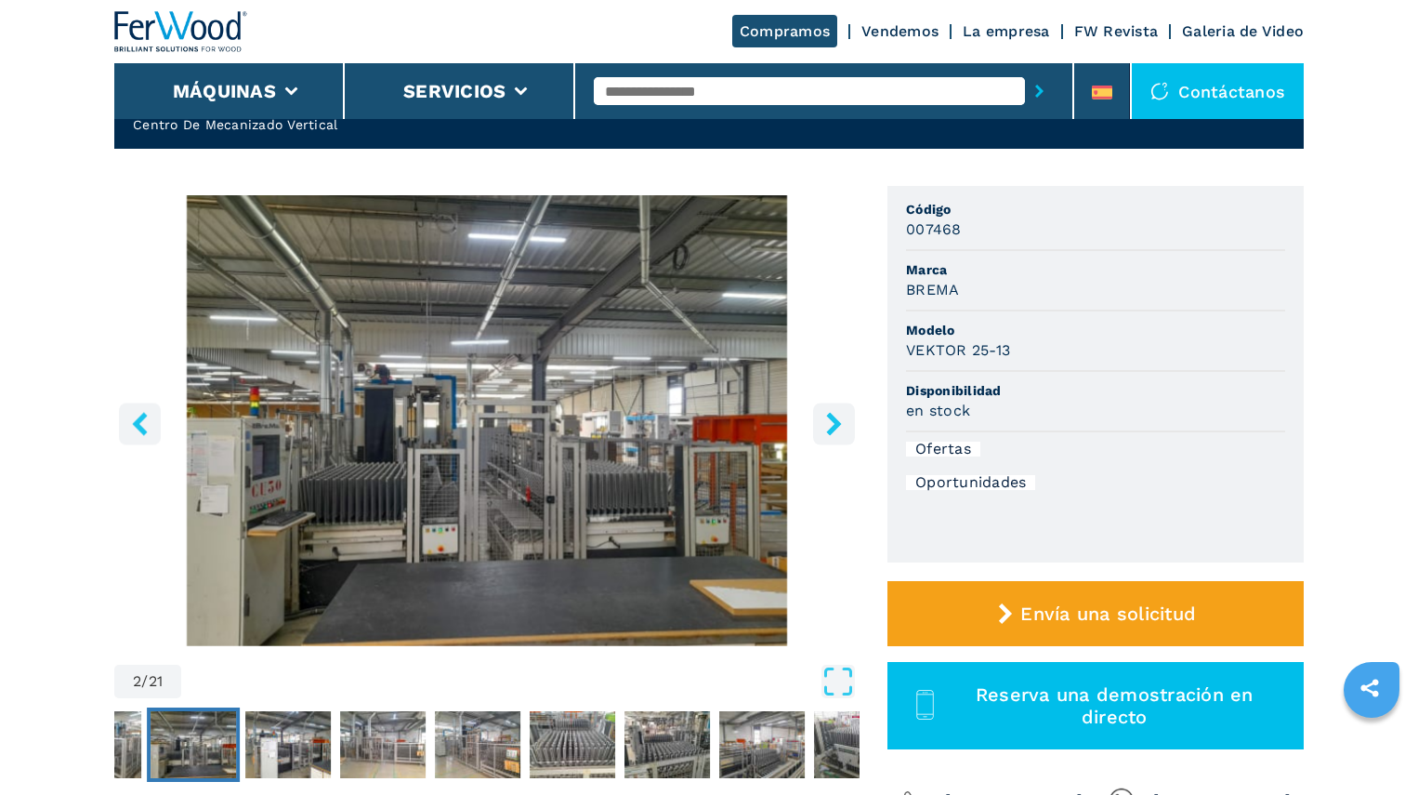
click at [824, 419] on icon "right-button" at bounding box center [834, 423] width 23 height 23
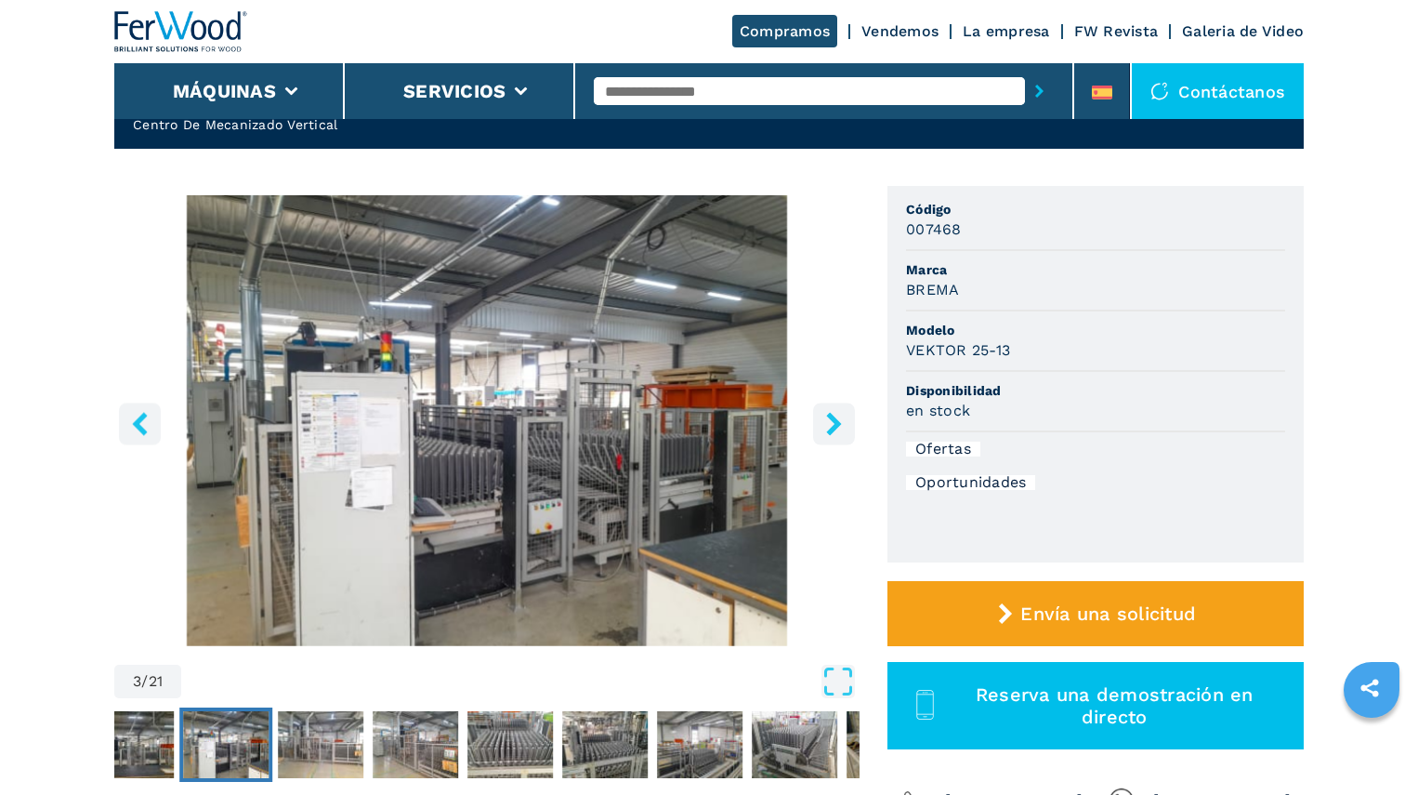
click at [825, 419] on icon "right-button" at bounding box center [834, 423] width 23 height 23
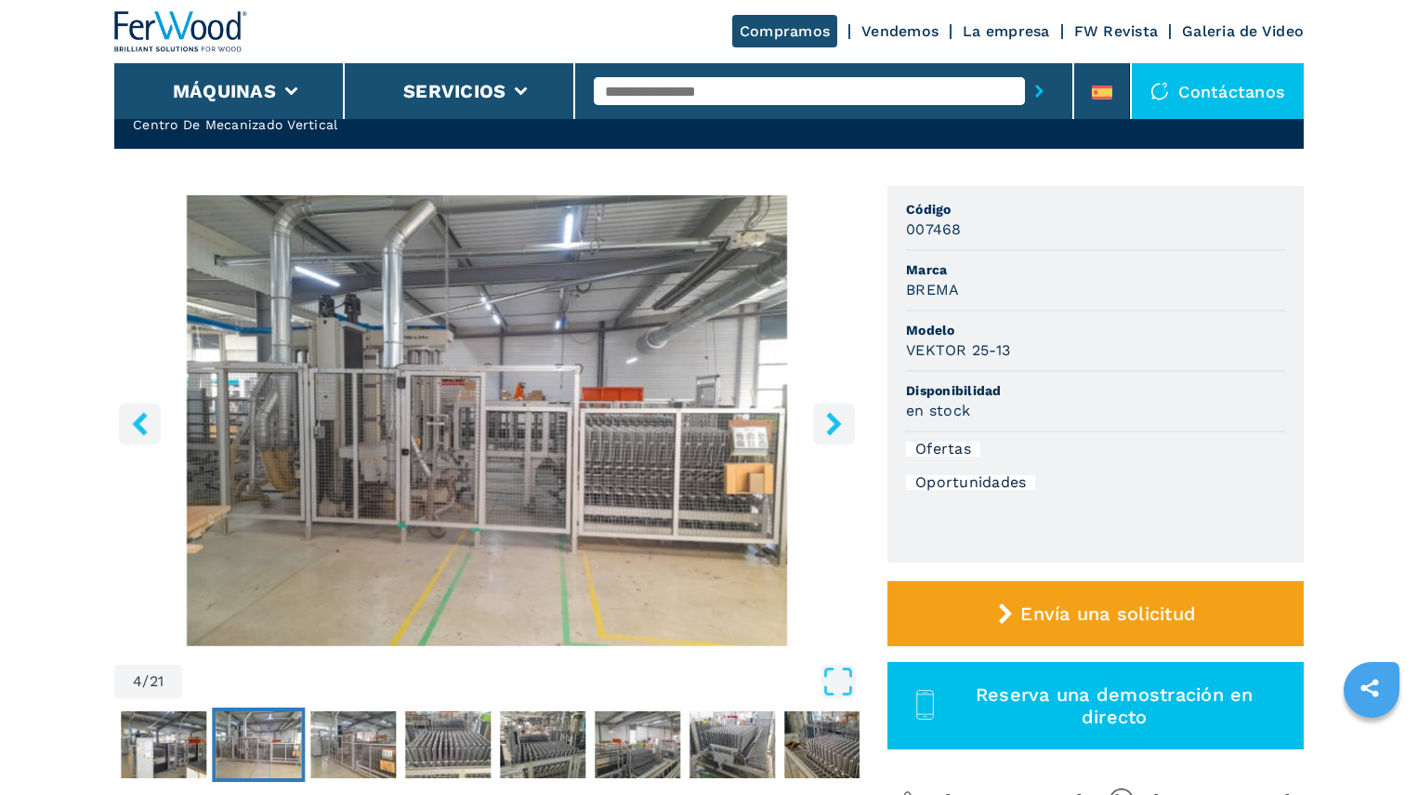
click at [825, 419] on icon "right-button" at bounding box center [834, 423] width 23 height 23
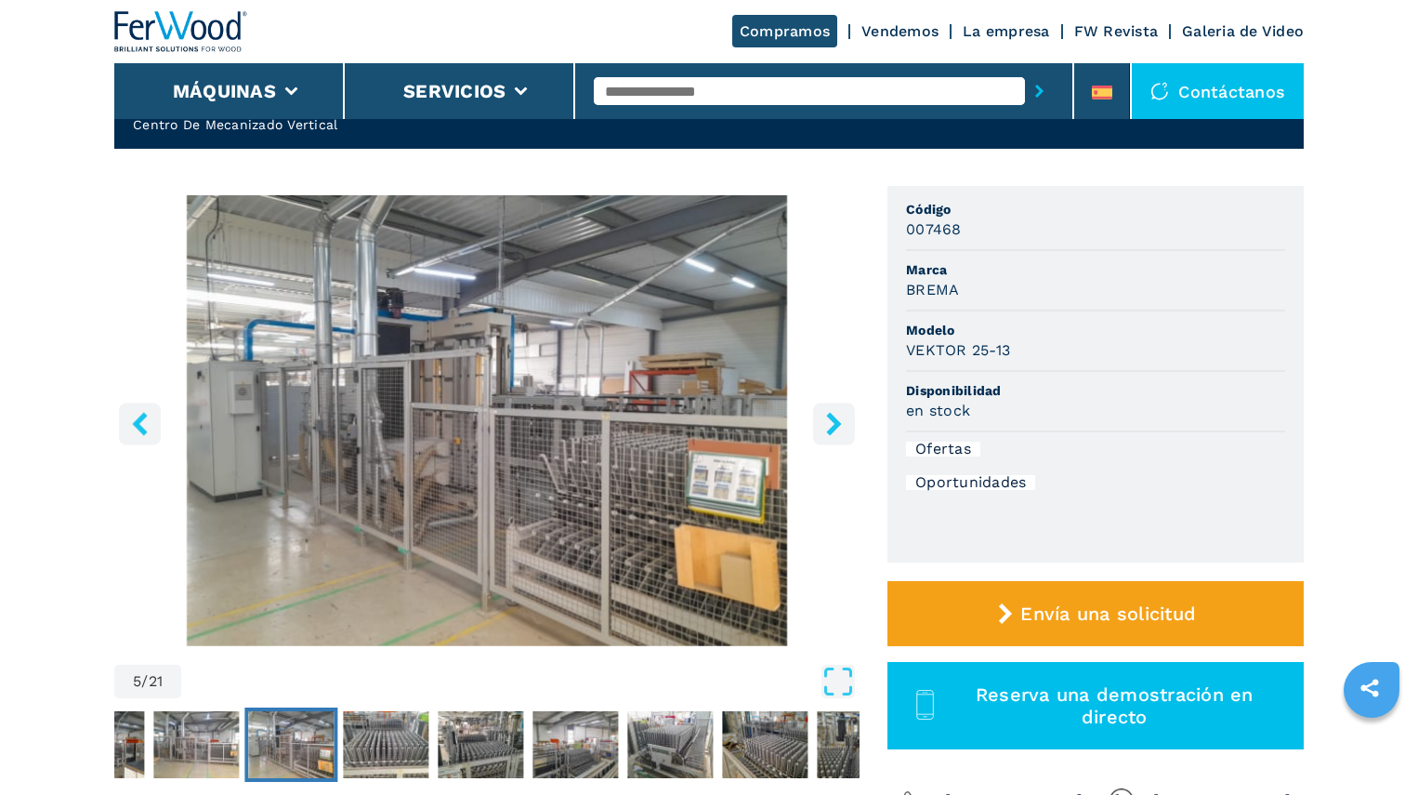
click at [718, 468] on img "Go to Slide 5" at bounding box center [486, 420] width 745 height 451
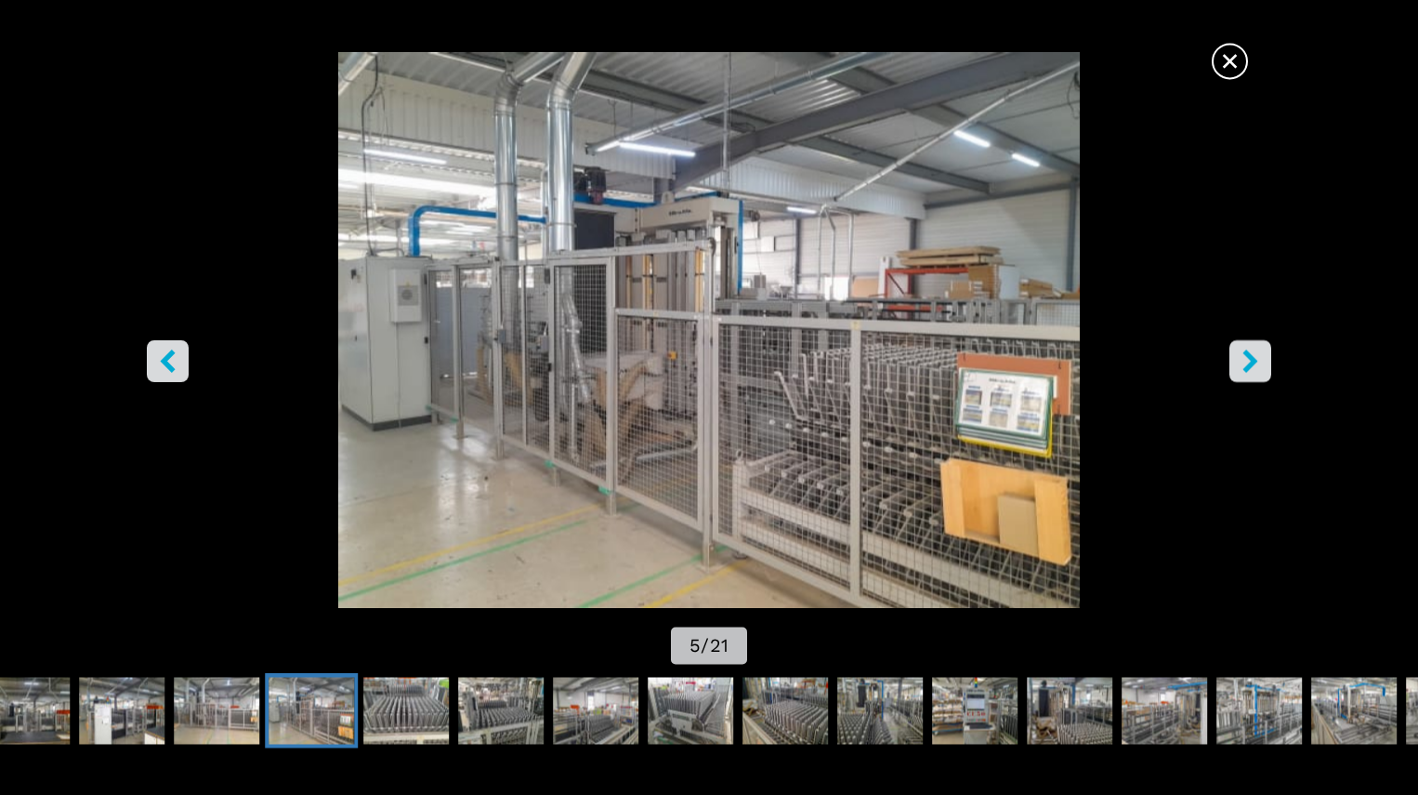
scroll to position [474, 0]
click at [1235, 60] on span "×" at bounding box center [1230, 57] width 33 height 33
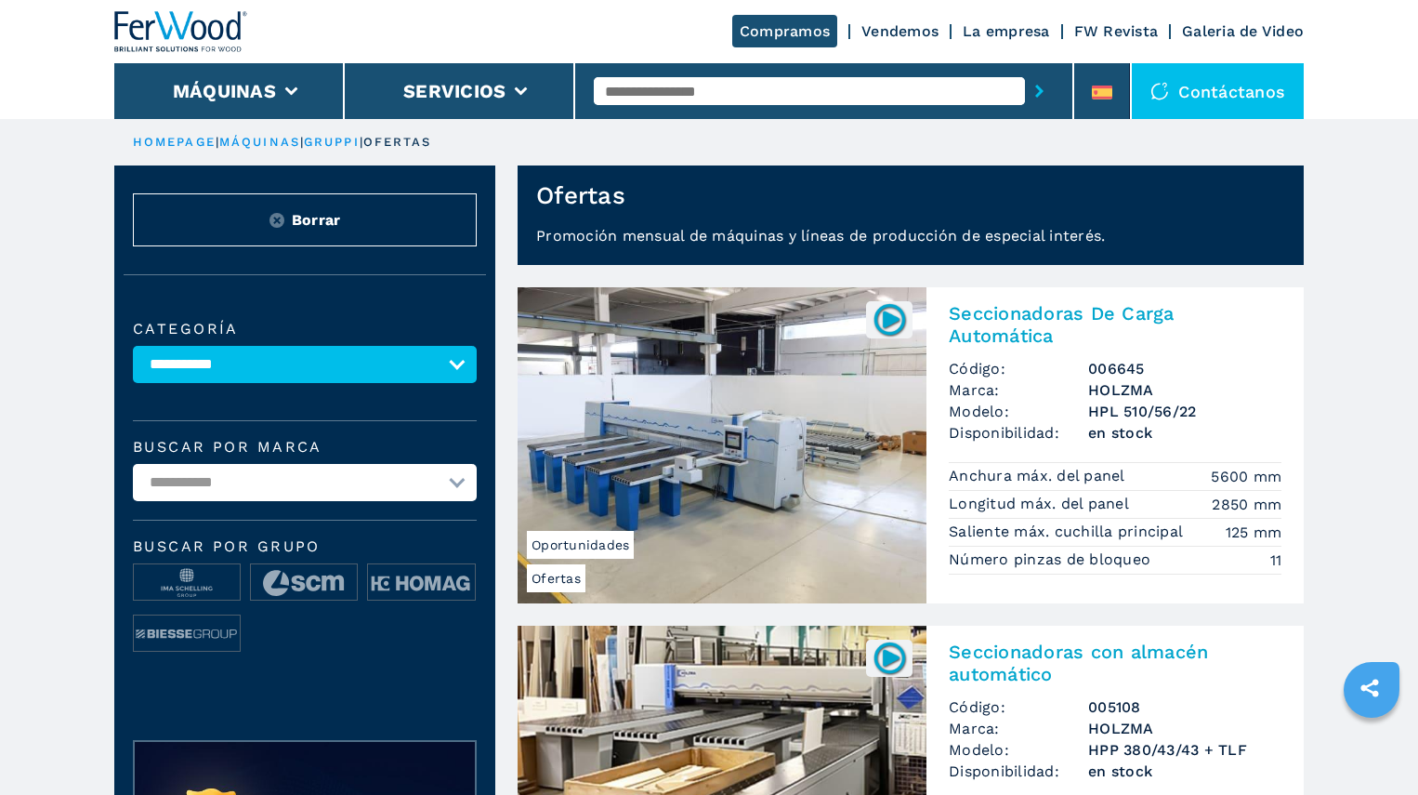
click at [133, 346] on select "**********" at bounding box center [305, 364] width 344 height 37
click at [231, 358] on select "**********" at bounding box center [305, 364] width 344 height 37
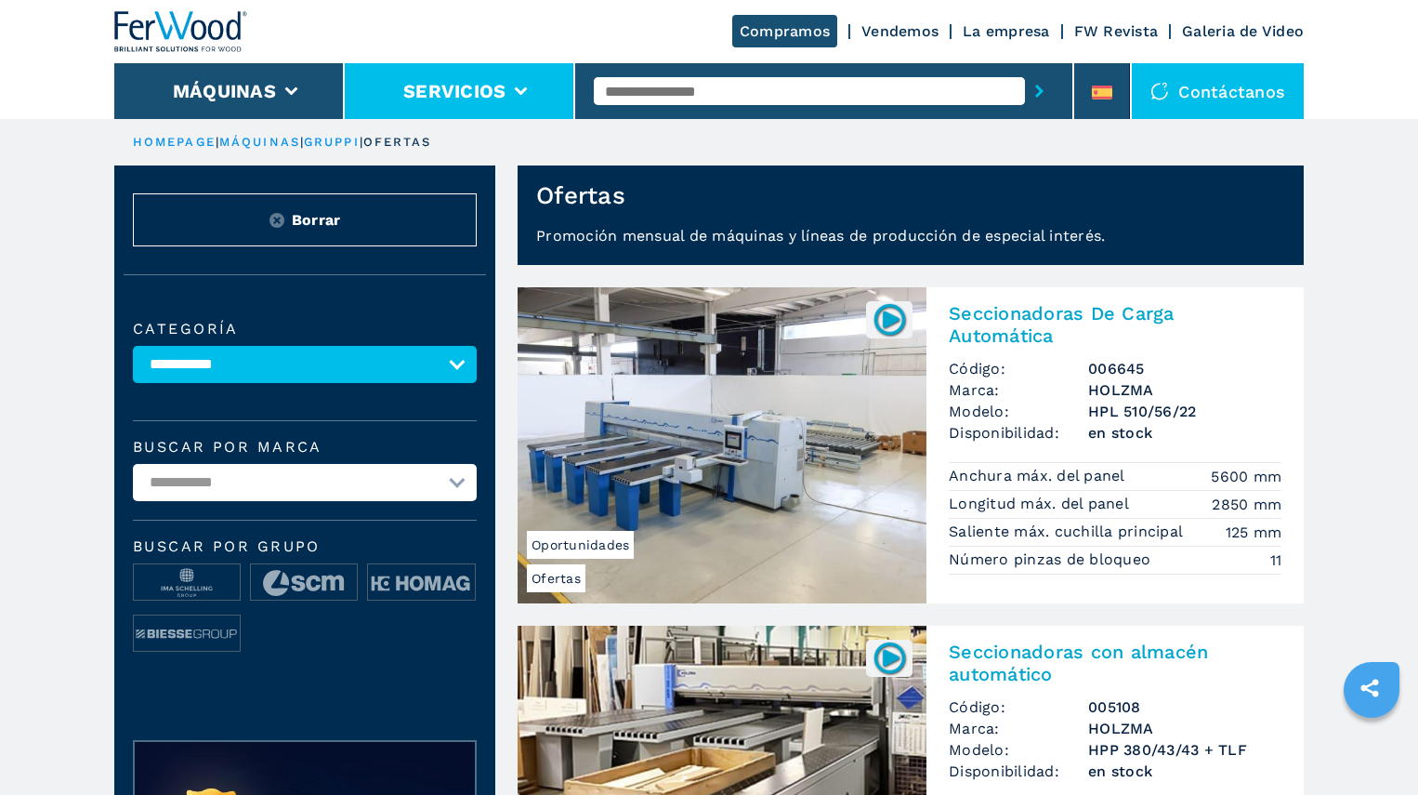
click at [475, 96] on button "Servicios" at bounding box center [454, 91] width 102 height 22
